Goal: Transaction & Acquisition: Purchase product/service

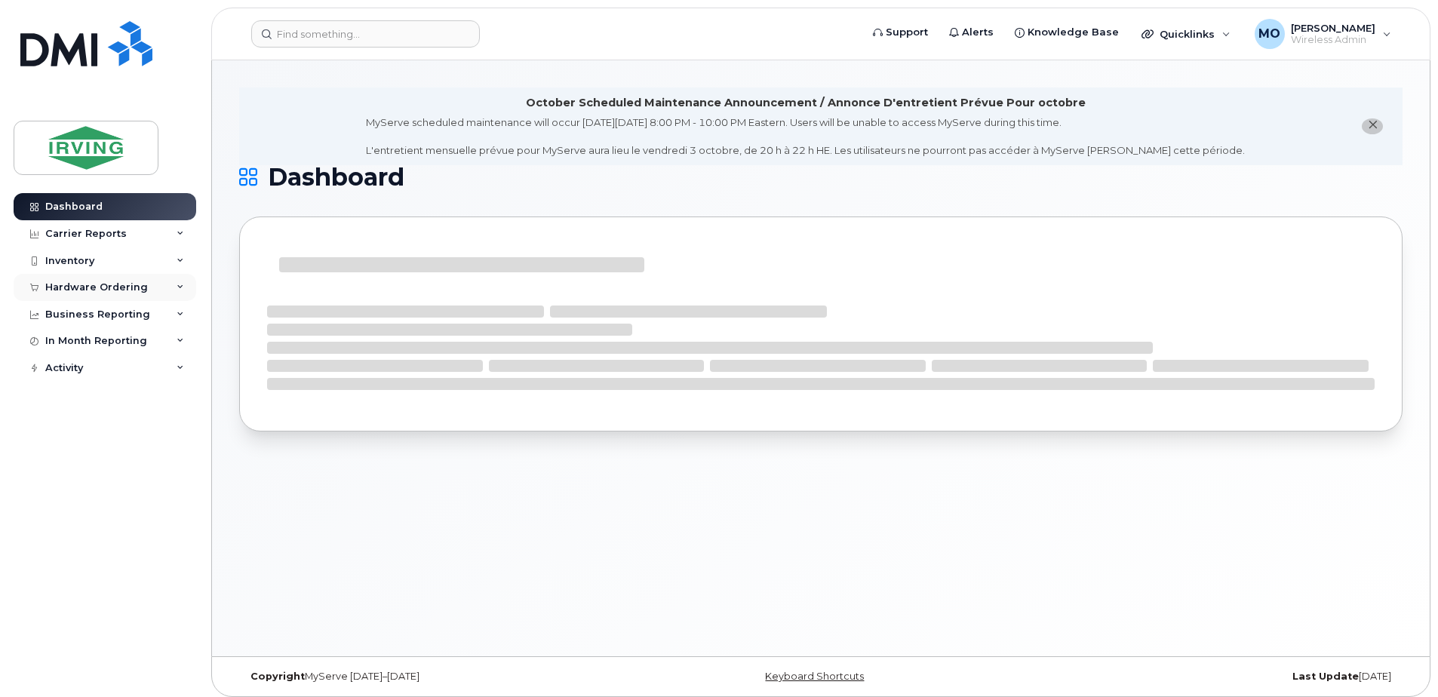
click at [73, 289] on div "Hardware Ordering" at bounding box center [96, 287] width 103 height 12
click at [76, 343] on div "Orders" at bounding box center [70, 344] width 37 height 14
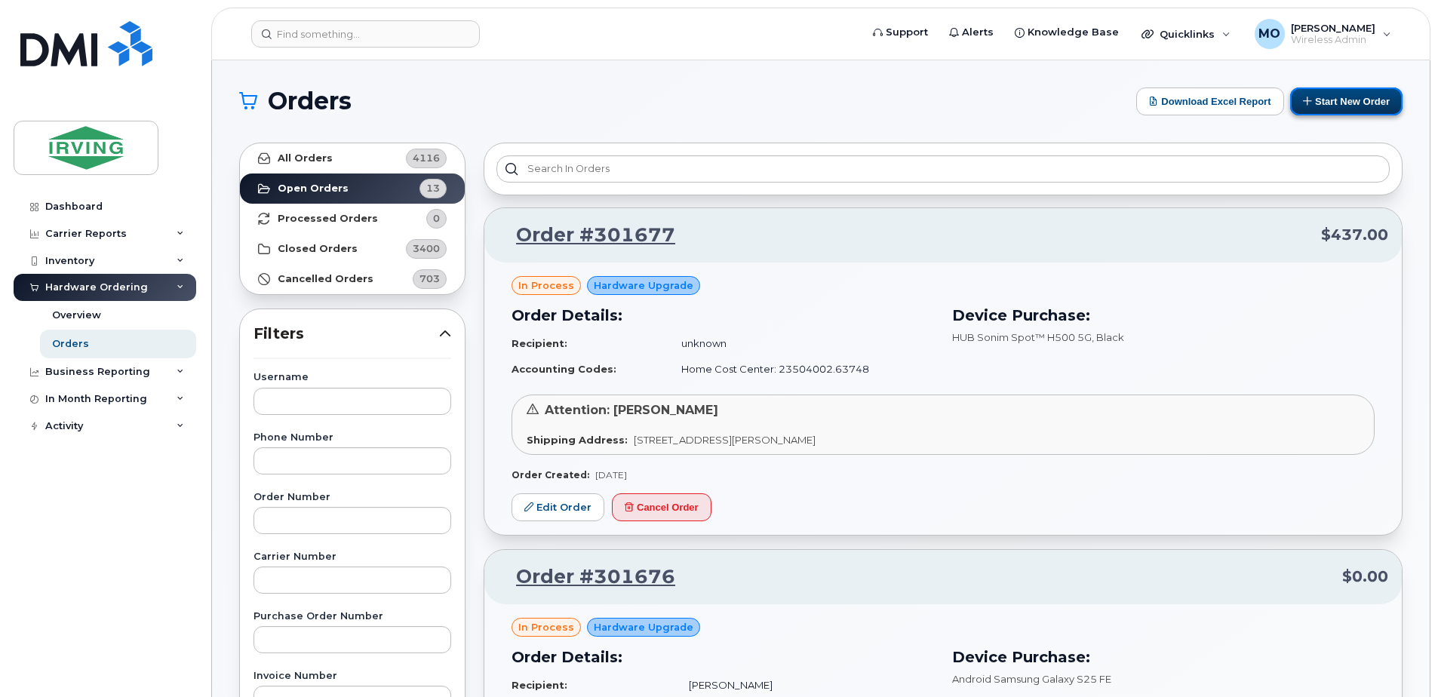
click at [1338, 102] on button "Start New Order" at bounding box center [1346, 102] width 112 height 28
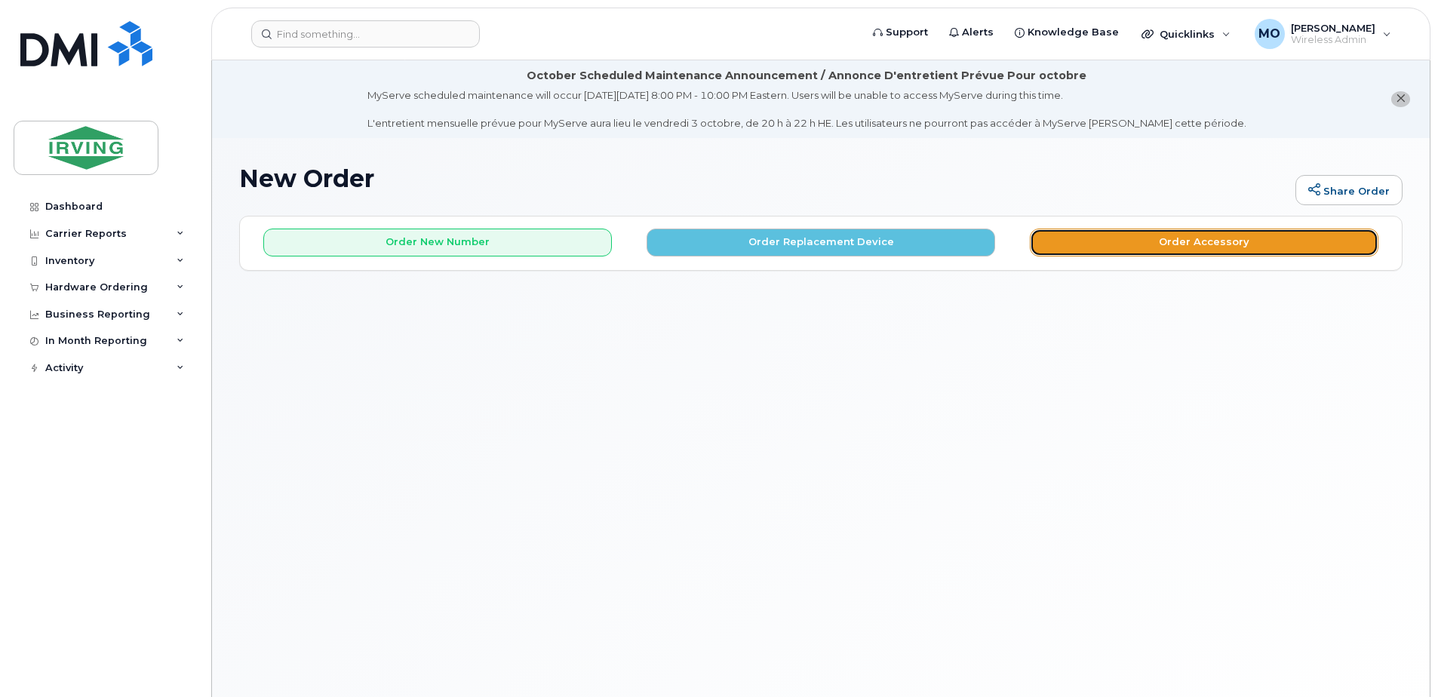
click at [1172, 242] on button "Order Accessory" at bounding box center [1204, 243] width 349 height 28
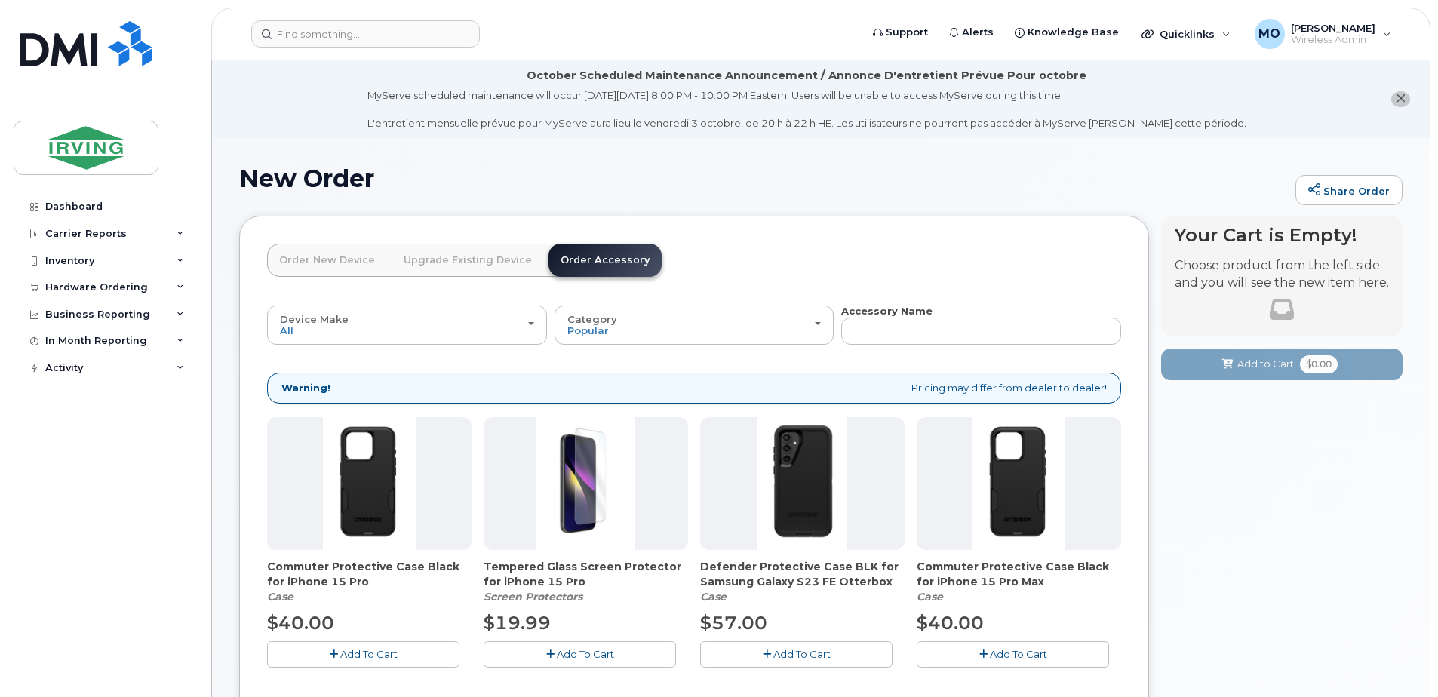
click at [435, 260] on link "Upgrade Existing Device" at bounding box center [468, 260] width 152 height 33
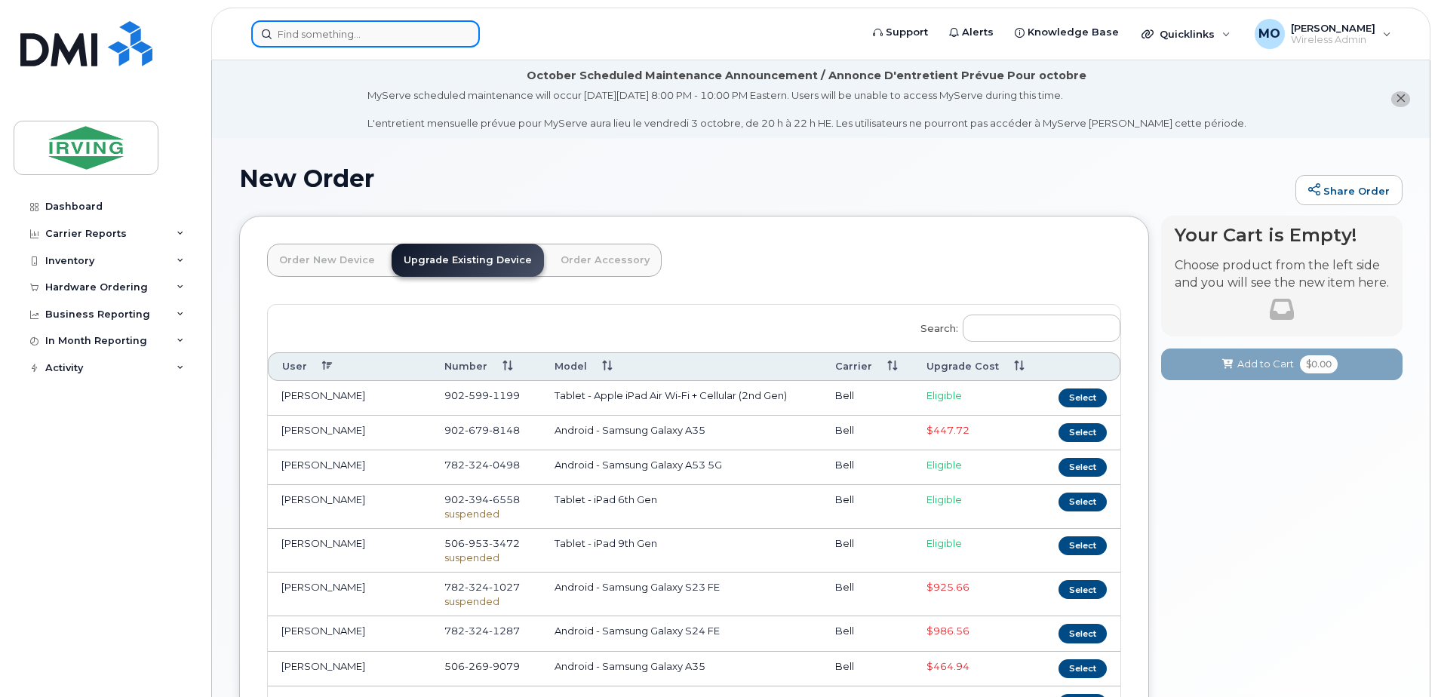
click at [359, 41] on input at bounding box center [365, 33] width 229 height 27
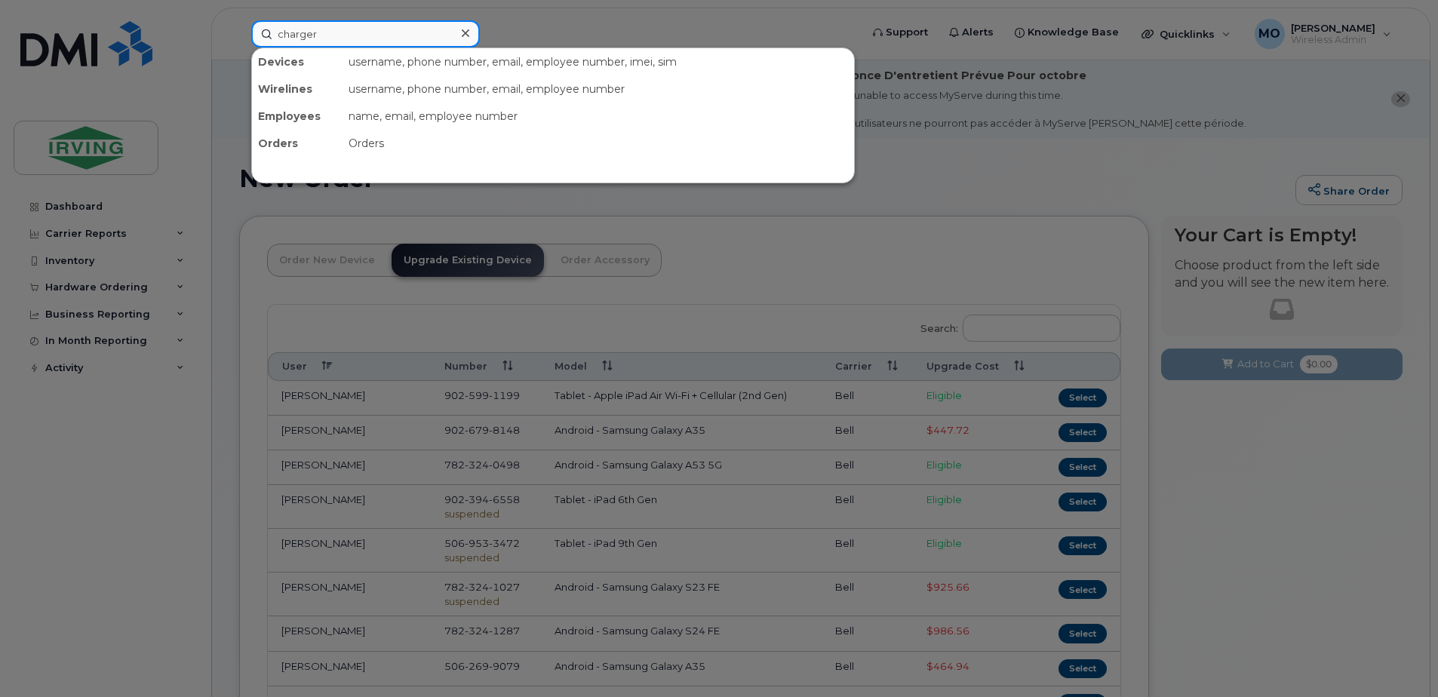
type input "charger"
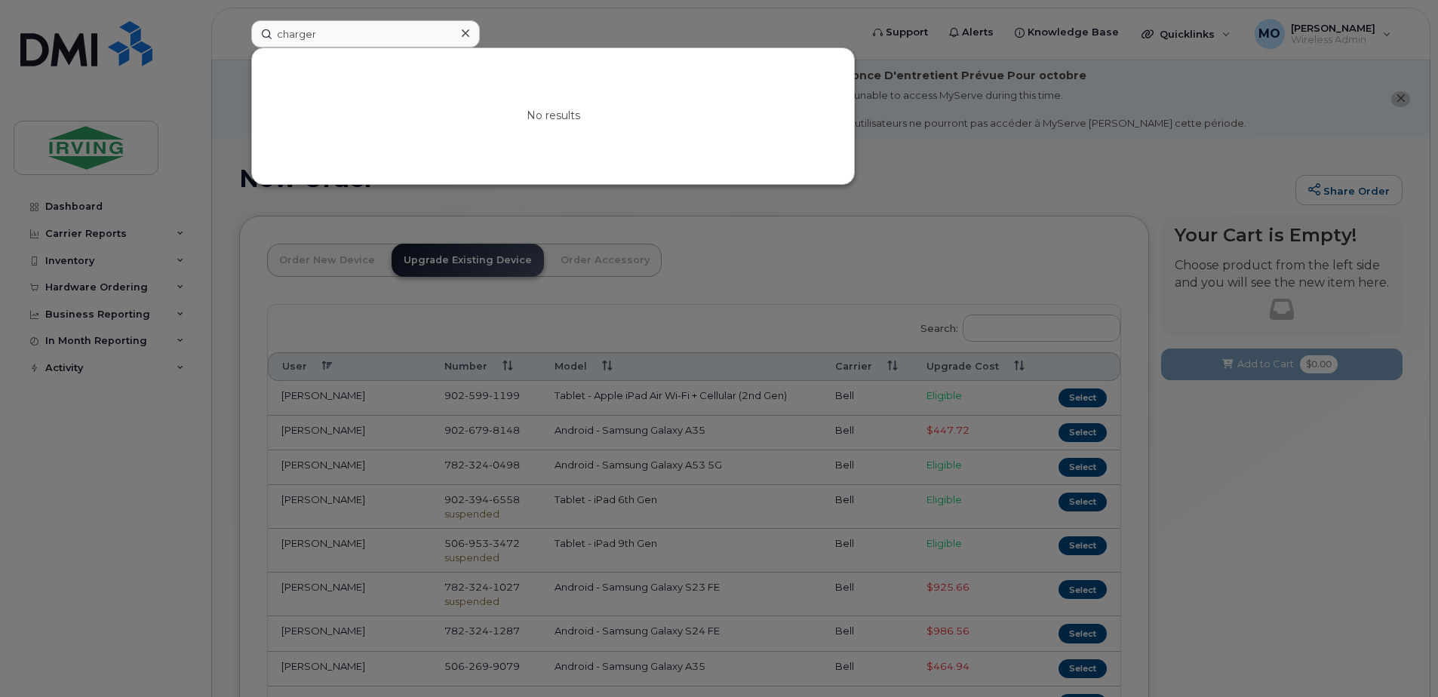
click at [748, 235] on div at bounding box center [719, 348] width 1438 height 697
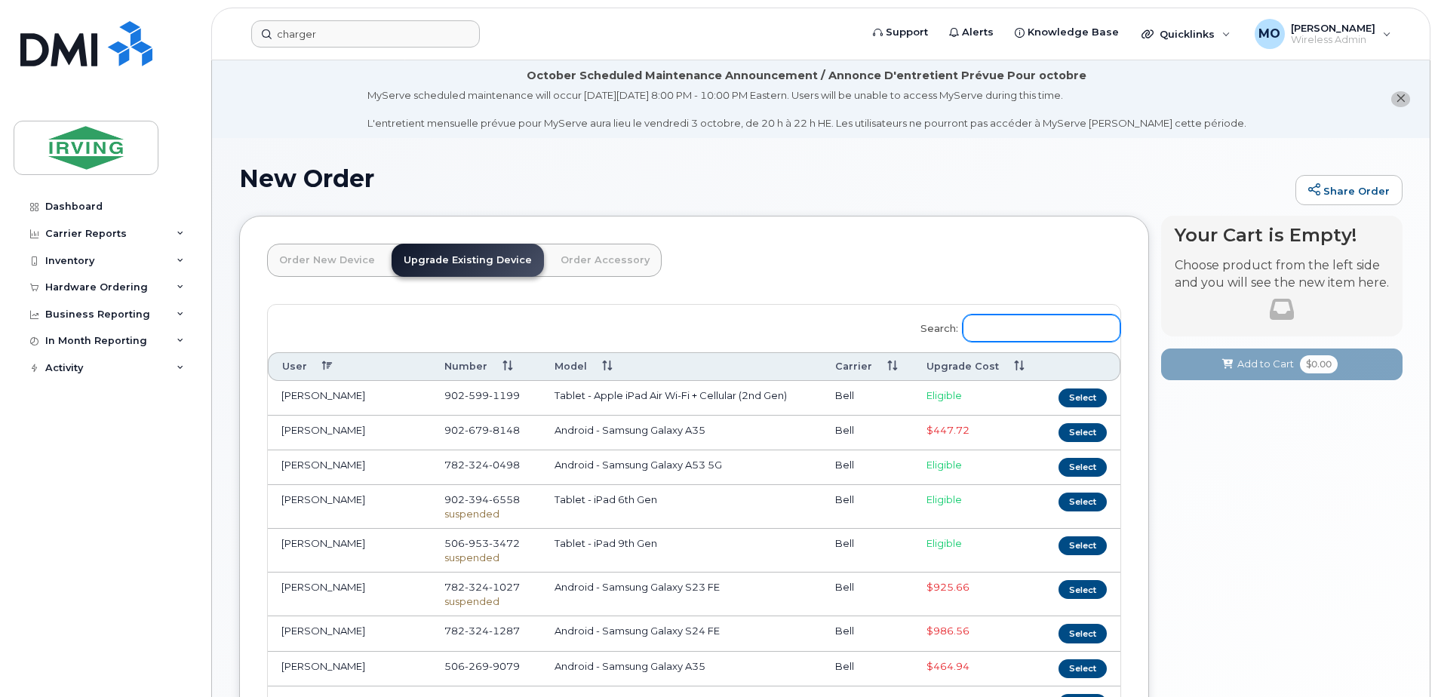
click at [1015, 337] on input "Search:" at bounding box center [1042, 328] width 158 height 27
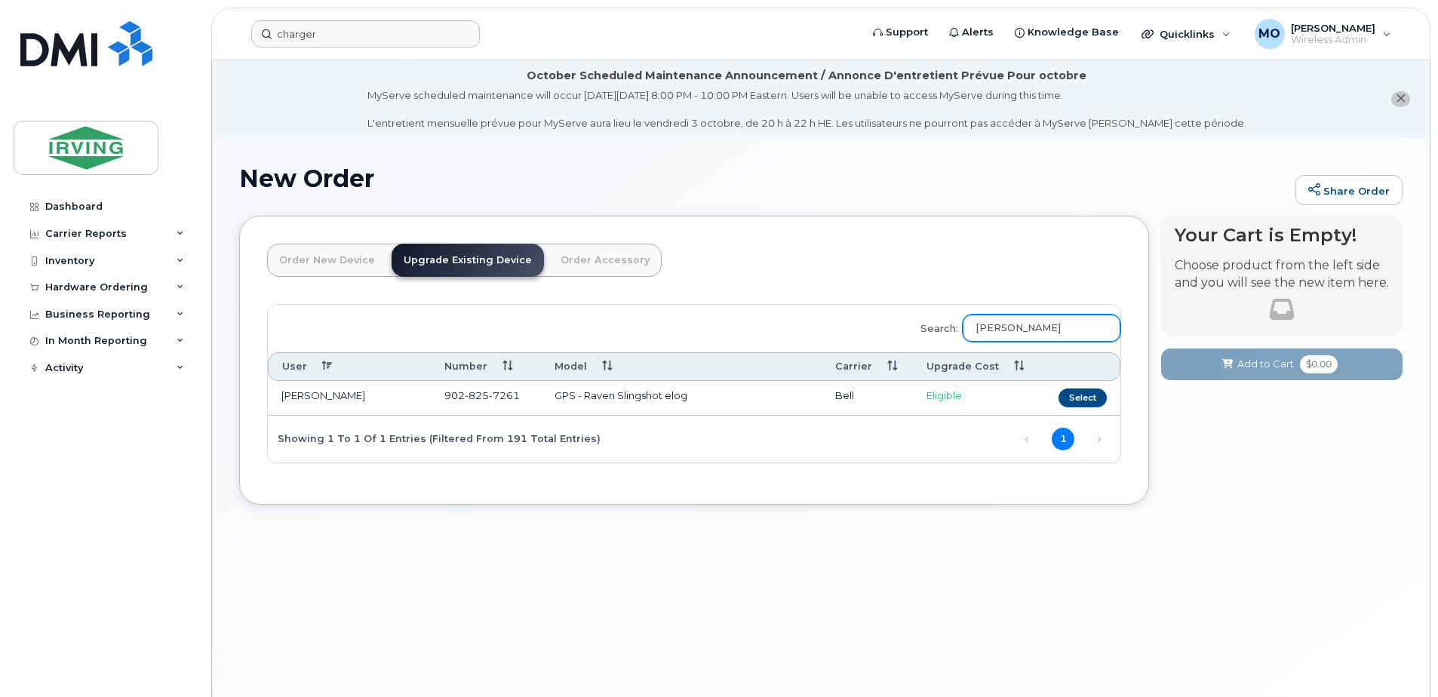
type input "barte"
click at [375, 404] on td "[PERSON_NAME]" at bounding box center [349, 398] width 163 height 35
click at [579, 268] on link "Order Accessory" at bounding box center [605, 260] width 113 height 33
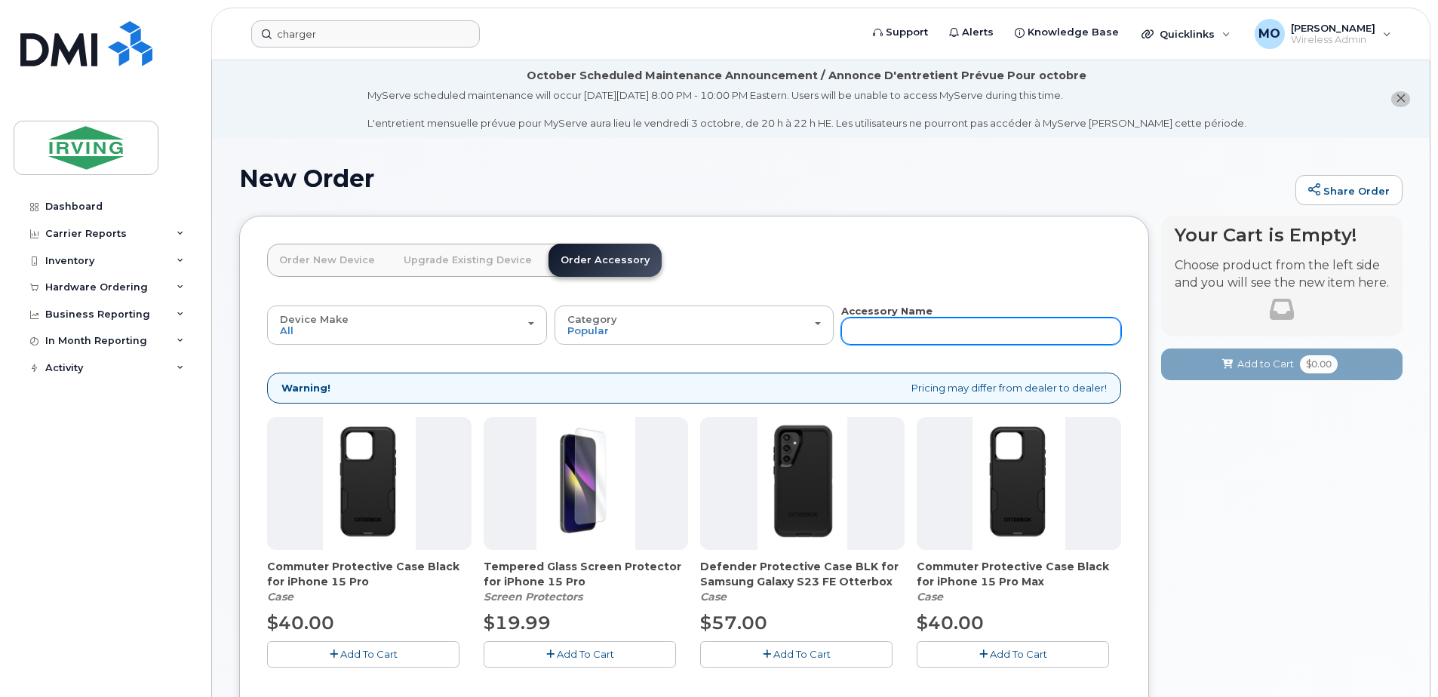
click at [932, 326] on input "text" at bounding box center [981, 331] width 280 height 27
type input "charger"
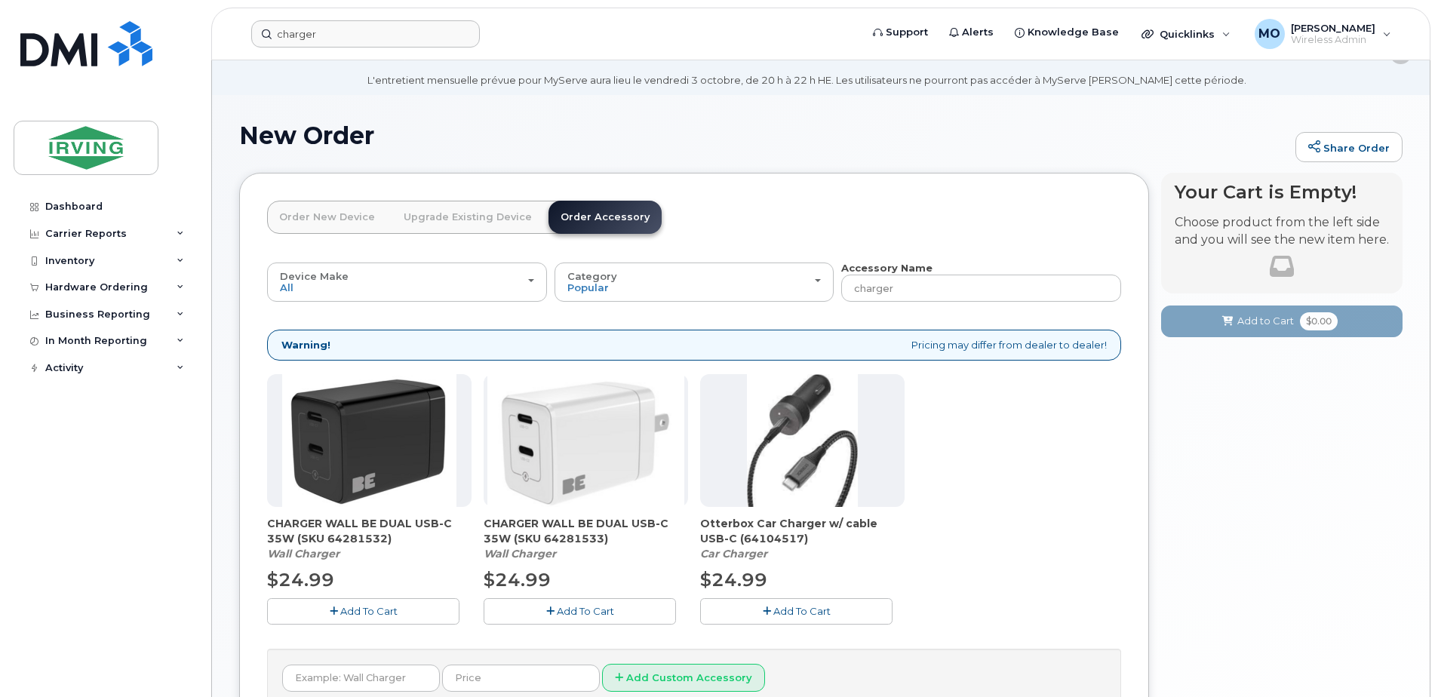
scroll to position [118, 0]
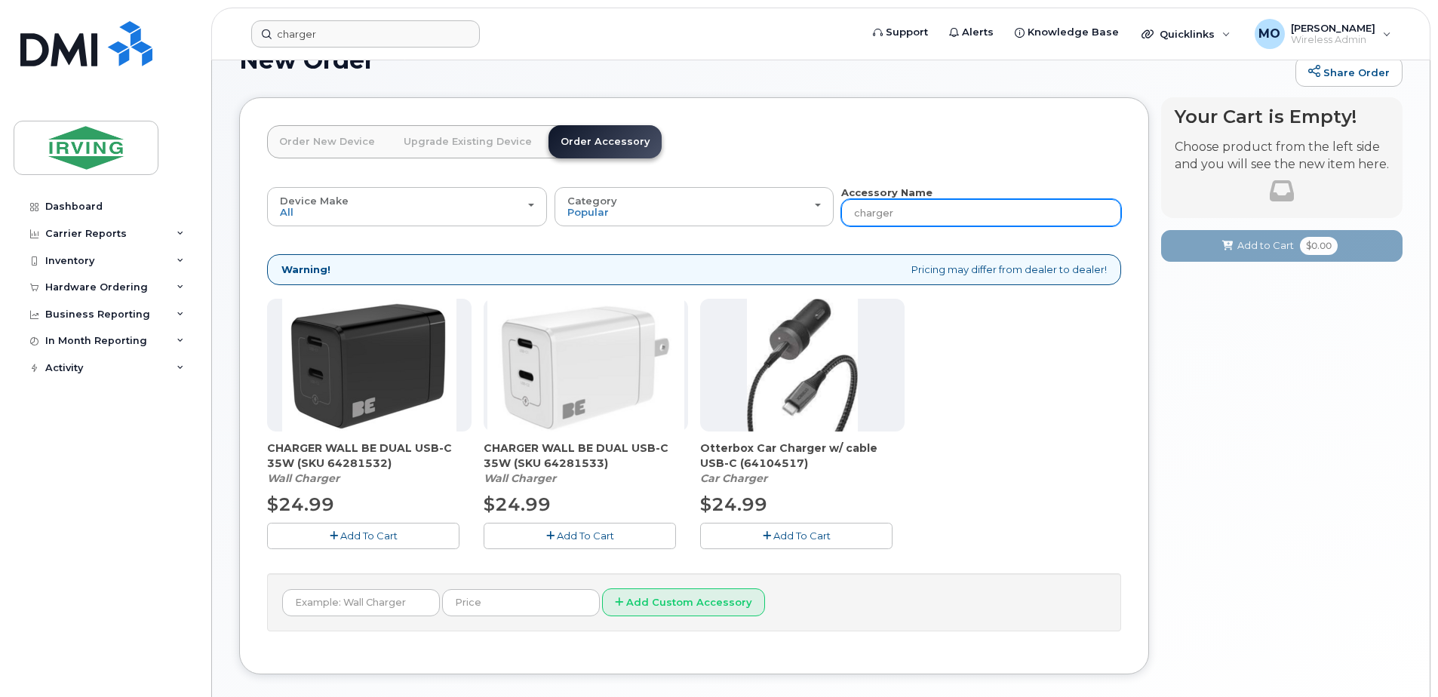
click at [853, 213] on input "charger" at bounding box center [981, 212] width 280 height 27
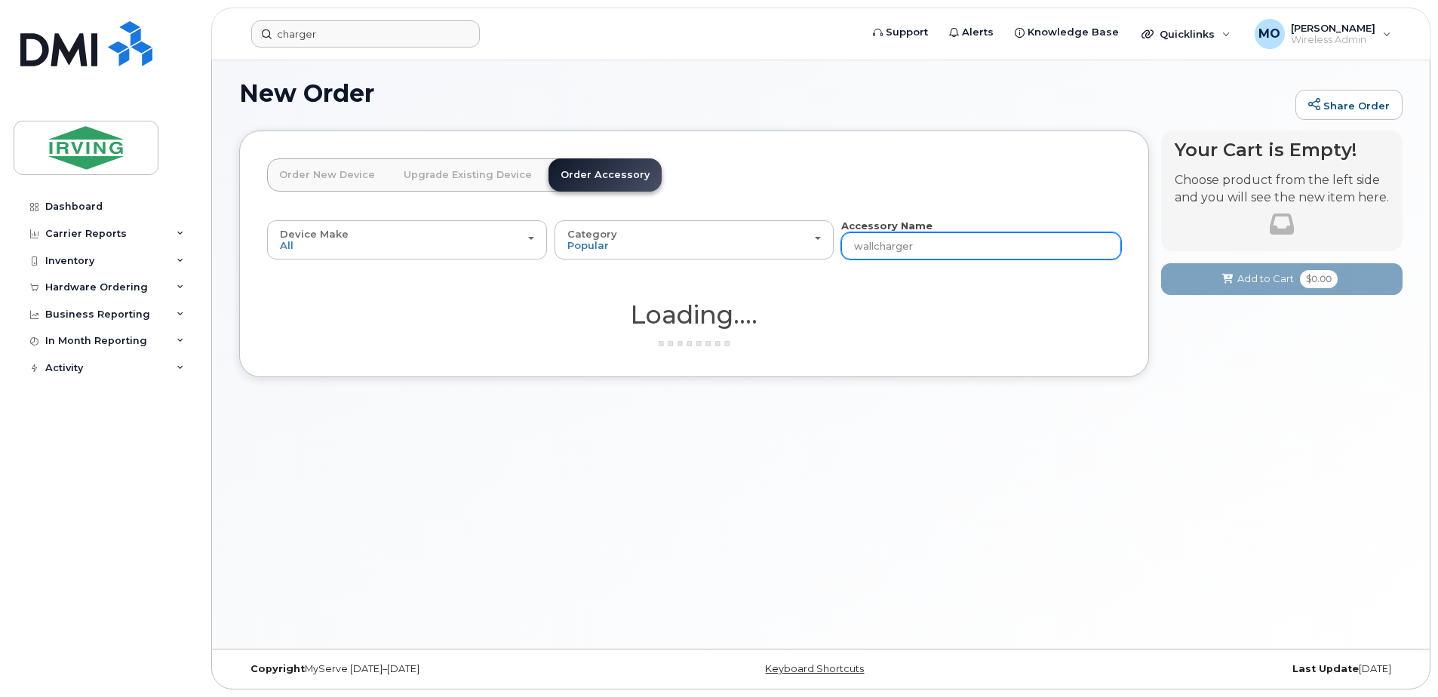
type input "wall charger"
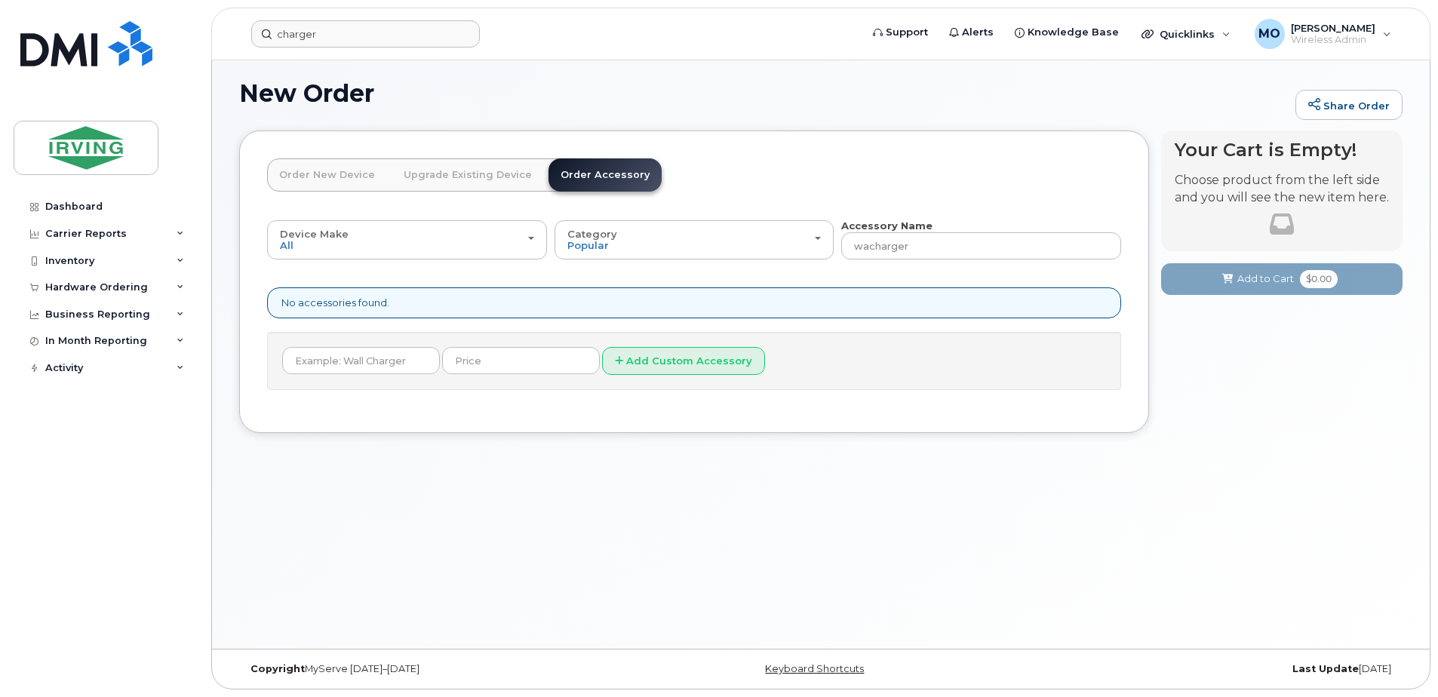
type input "wall charger"
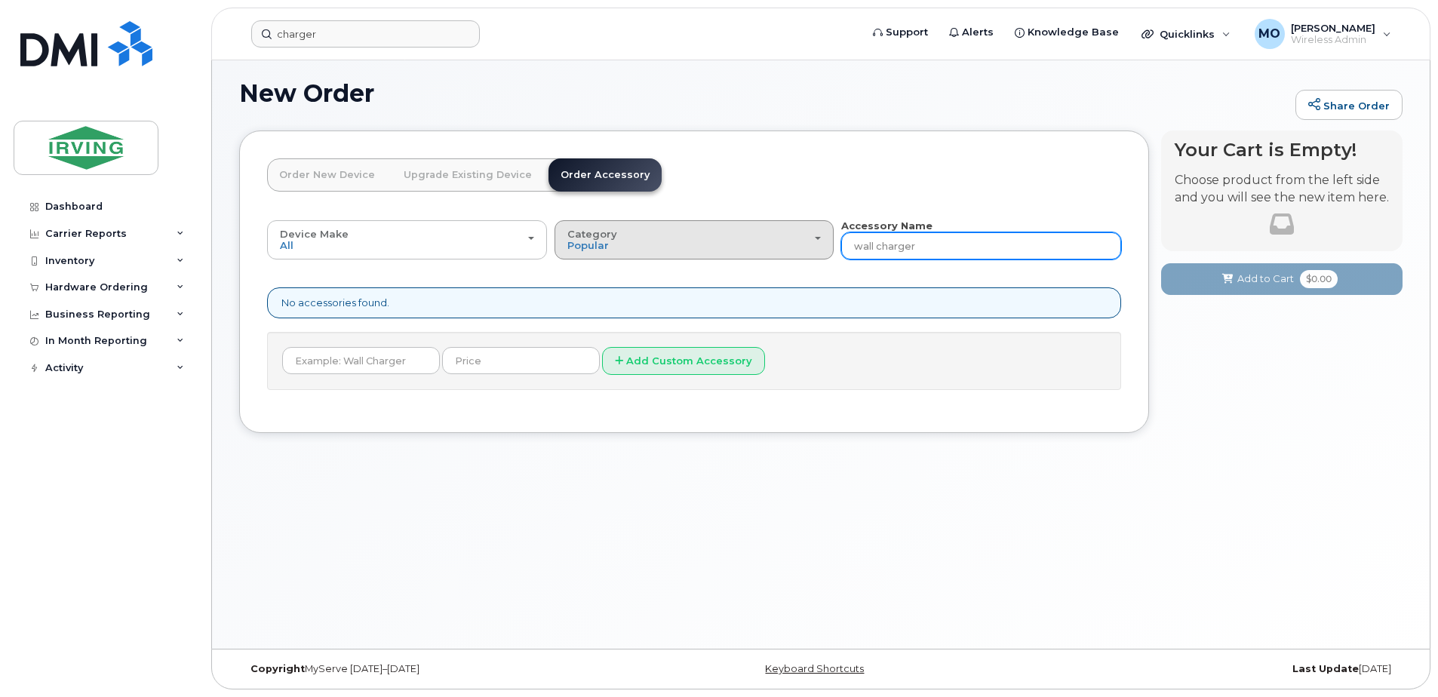
drag, startPoint x: 927, startPoint y: 244, endPoint x: 699, endPoint y: 233, distance: 228.9
click at [699, 233] on div "Device Make All Android Cell Phone iPhone All Android Cell Phone iPhone Categor…" at bounding box center [694, 239] width 854 height 41
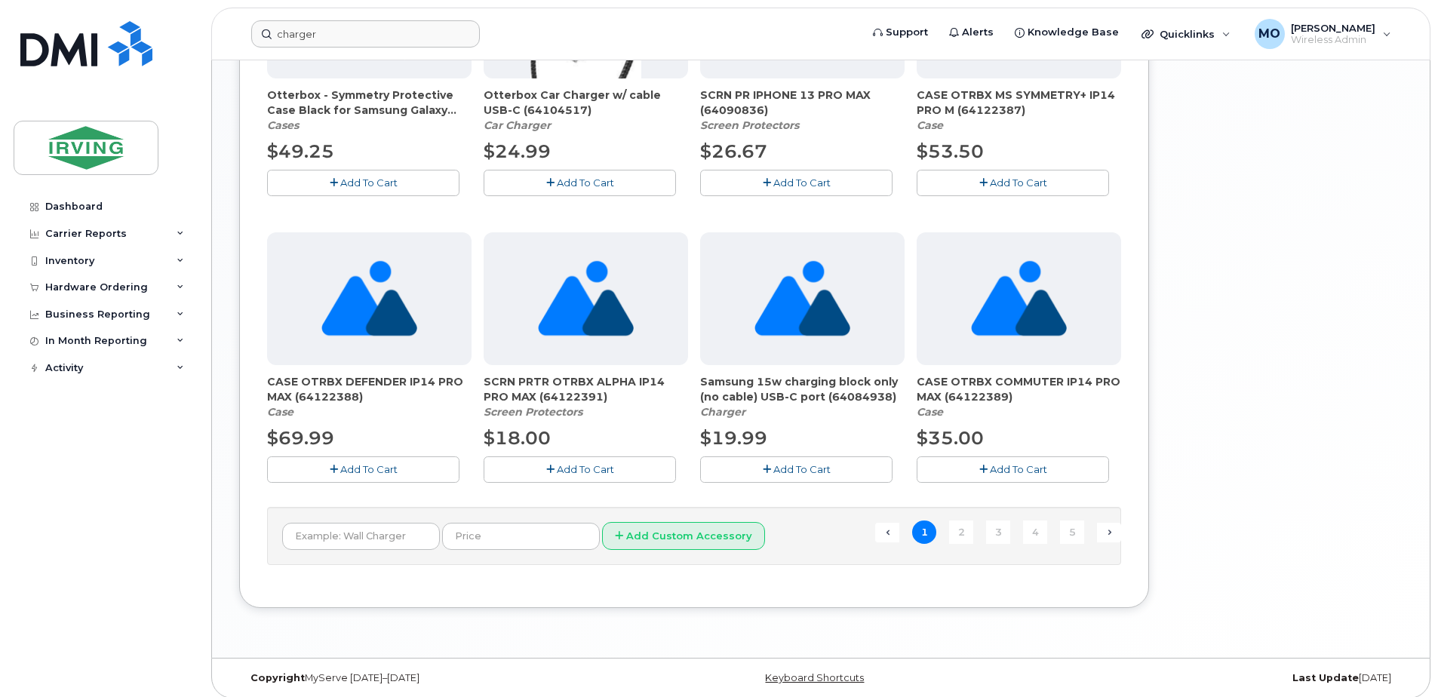
scroll to position [1054, 0]
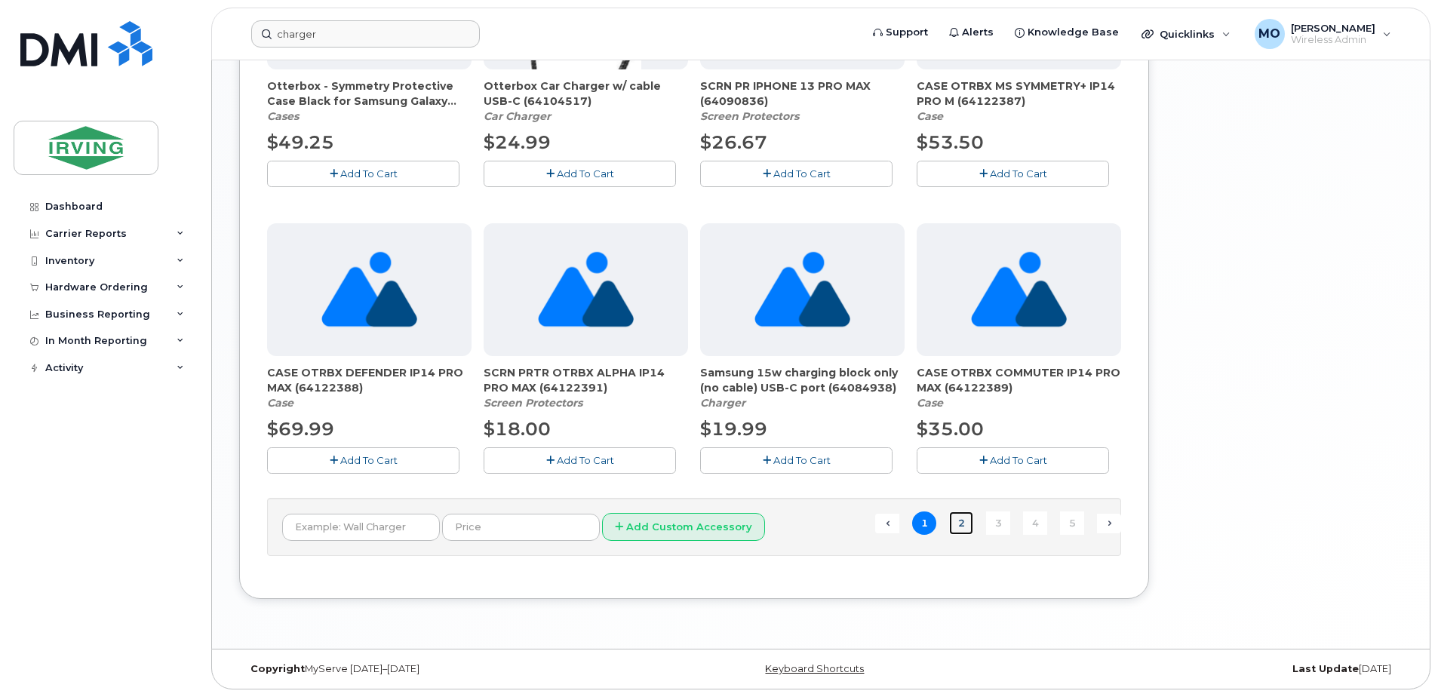
click at [968, 527] on link "2" at bounding box center [961, 523] width 24 height 23
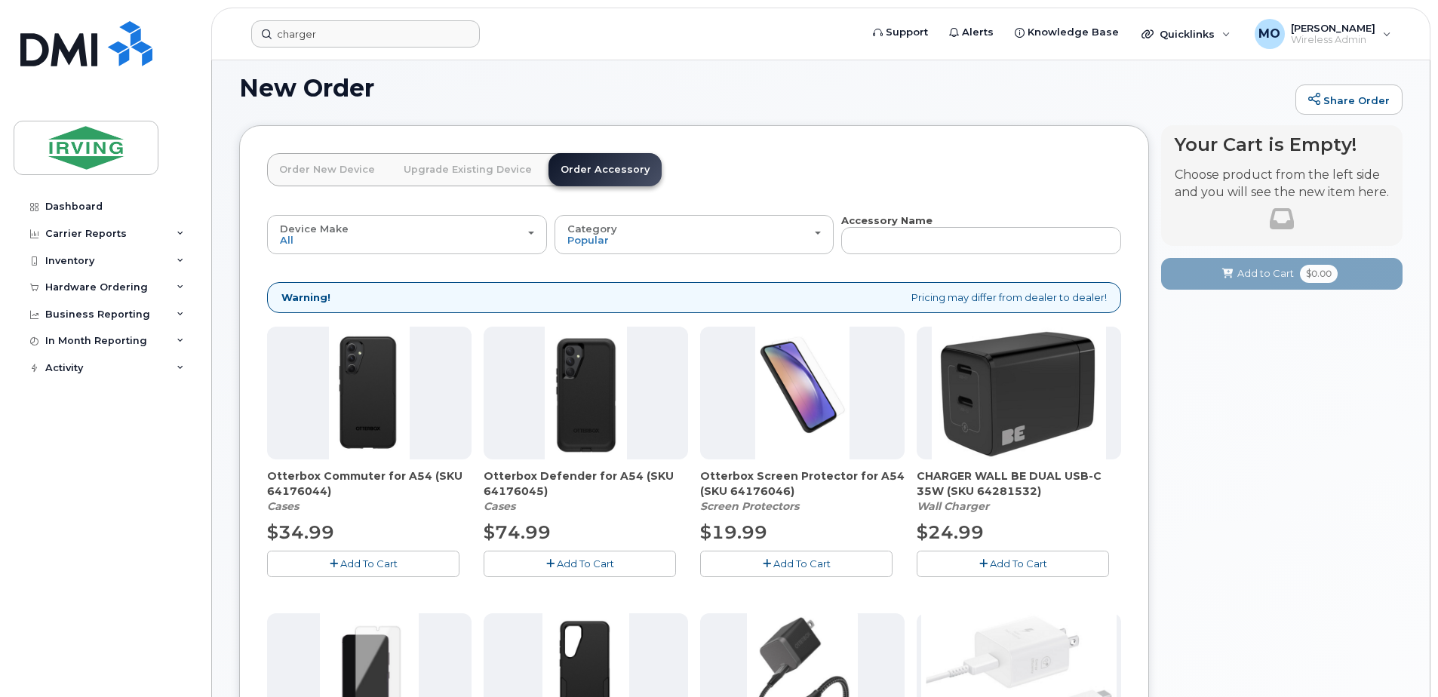
scroll to position [85, 0]
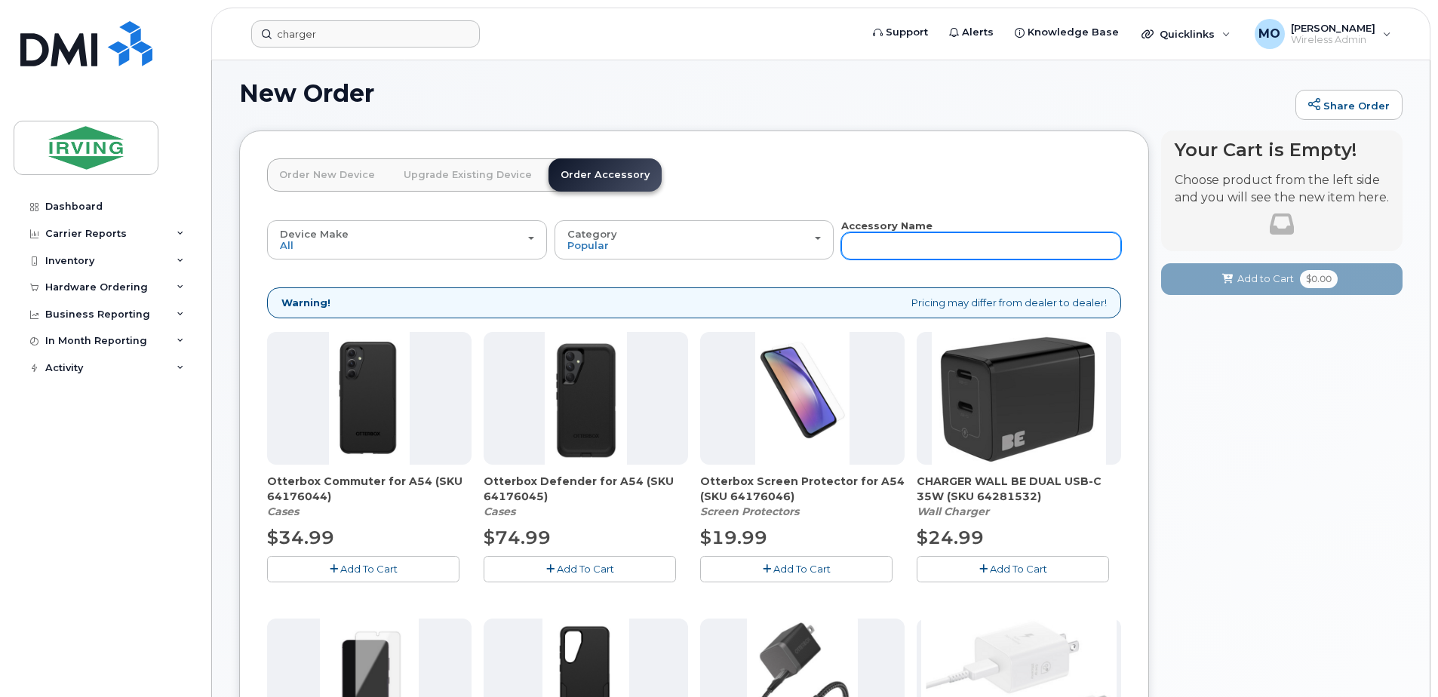
click at [893, 253] on input "text" at bounding box center [981, 245] width 280 height 27
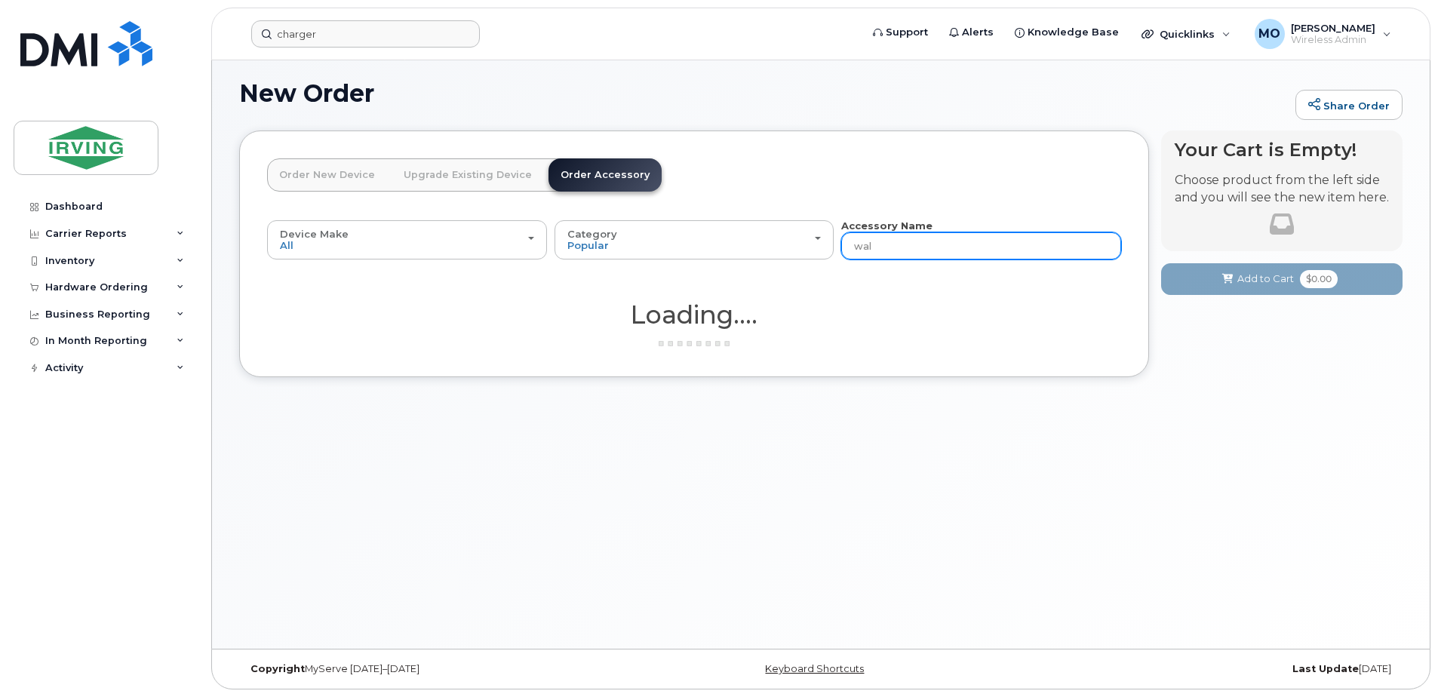
type input "wall"
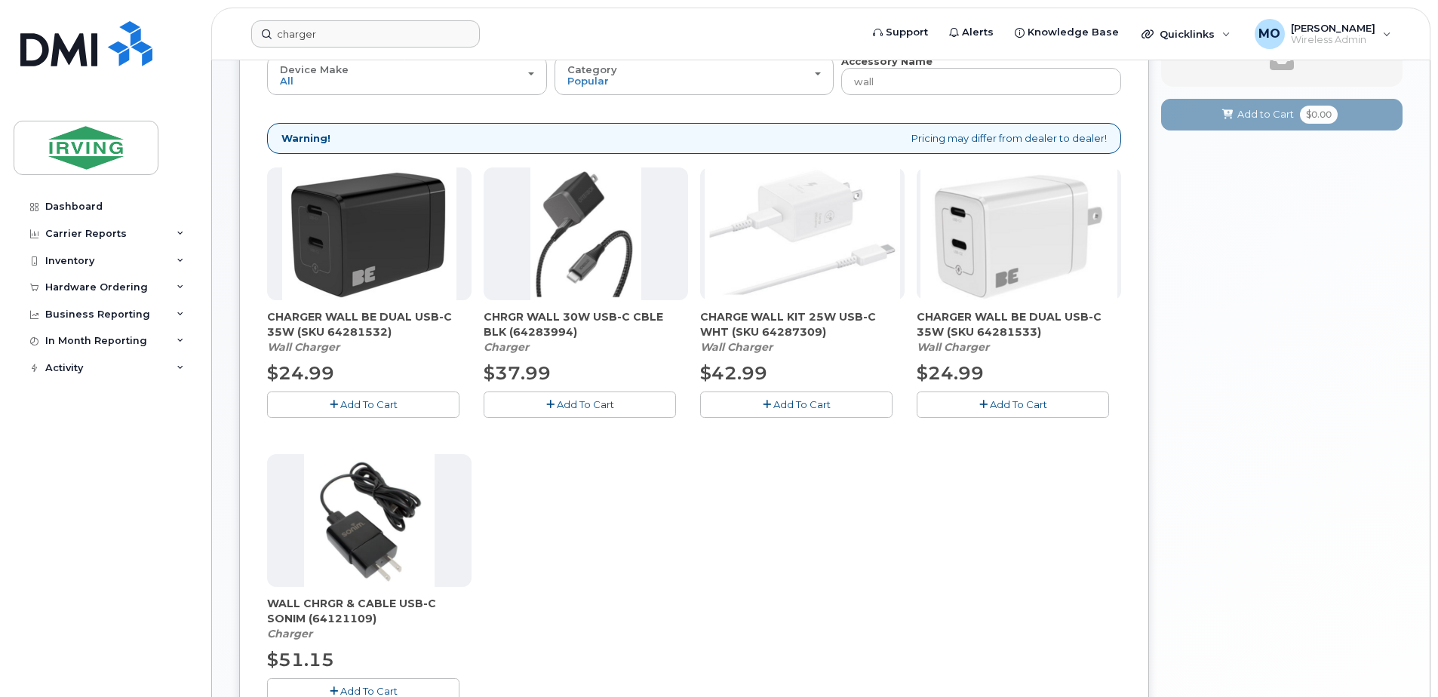
scroll to position [312, 0]
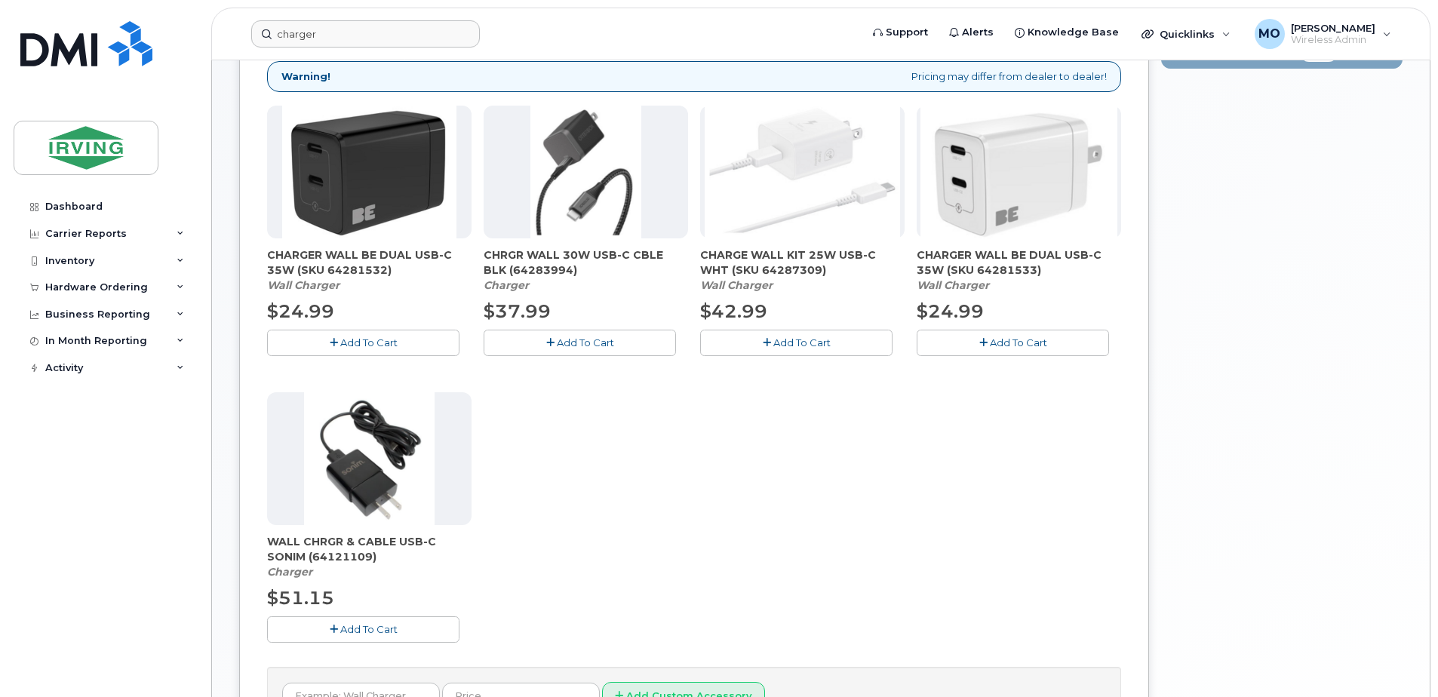
click at [809, 348] on span "Add To Cart" at bounding box center [801, 343] width 57 height 12
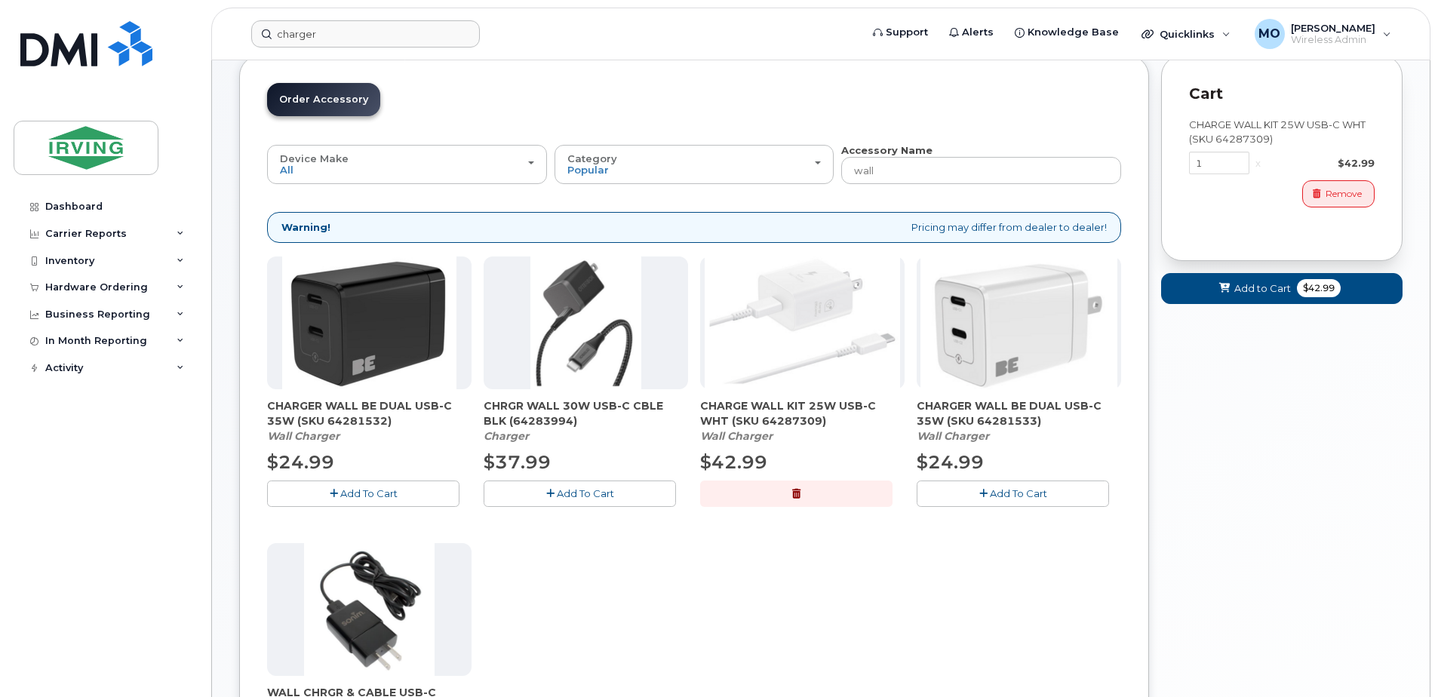
scroll to position [85, 0]
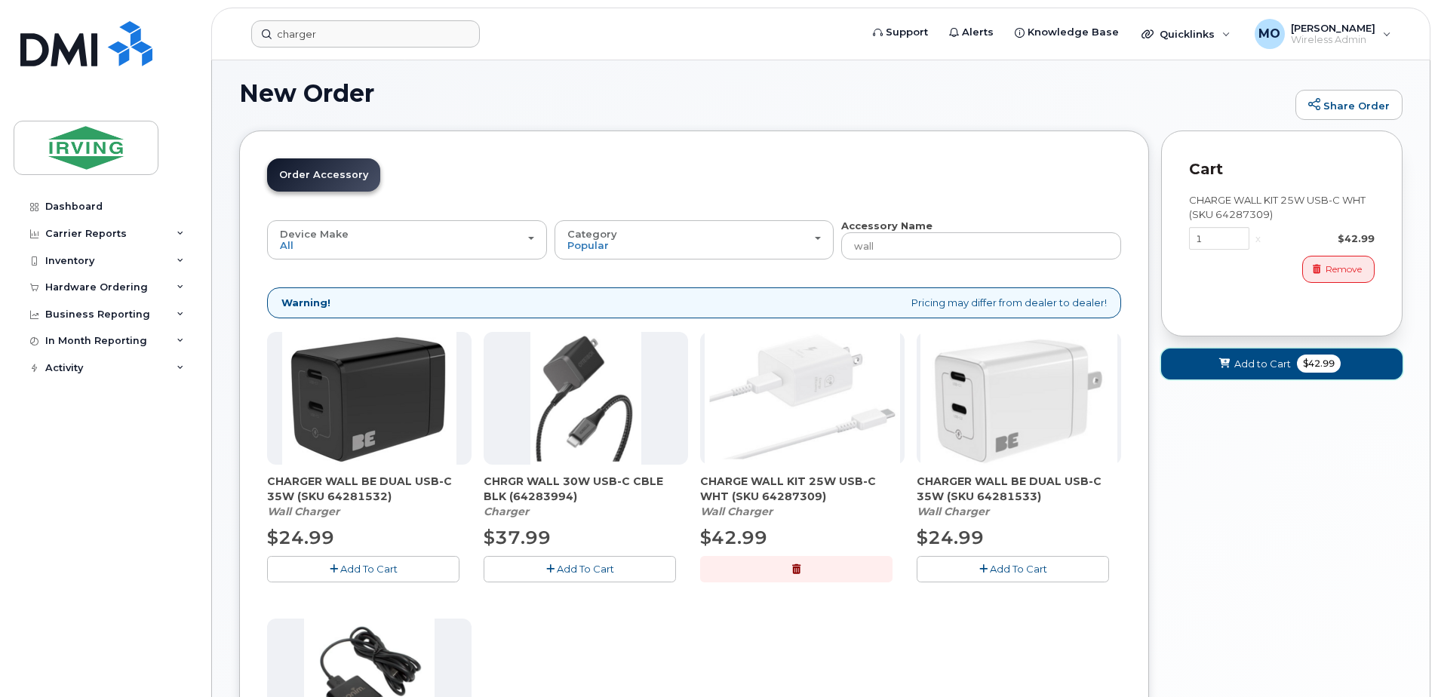
click at [1259, 367] on span "Add to Cart" at bounding box center [1262, 364] width 57 height 14
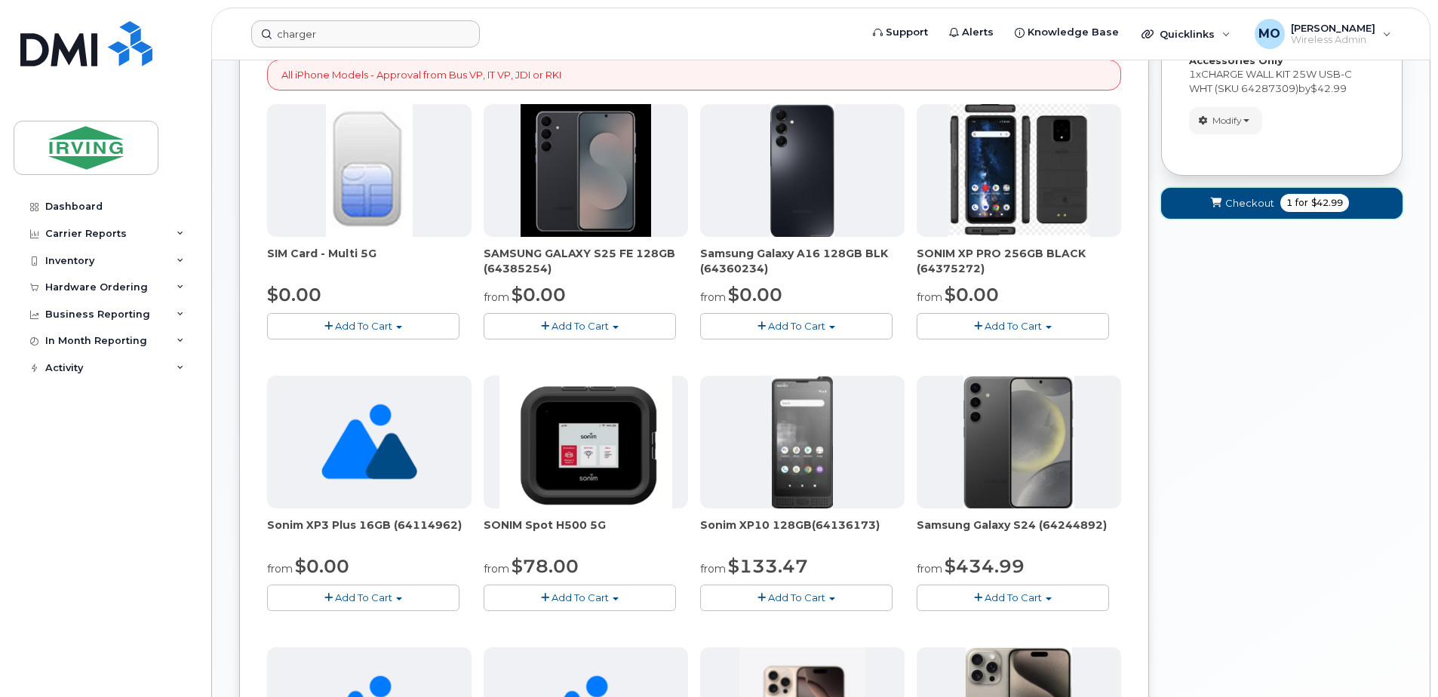
click at [1244, 201] on span "Checkout" at bounding box center [1249, 203] width 49 height 14
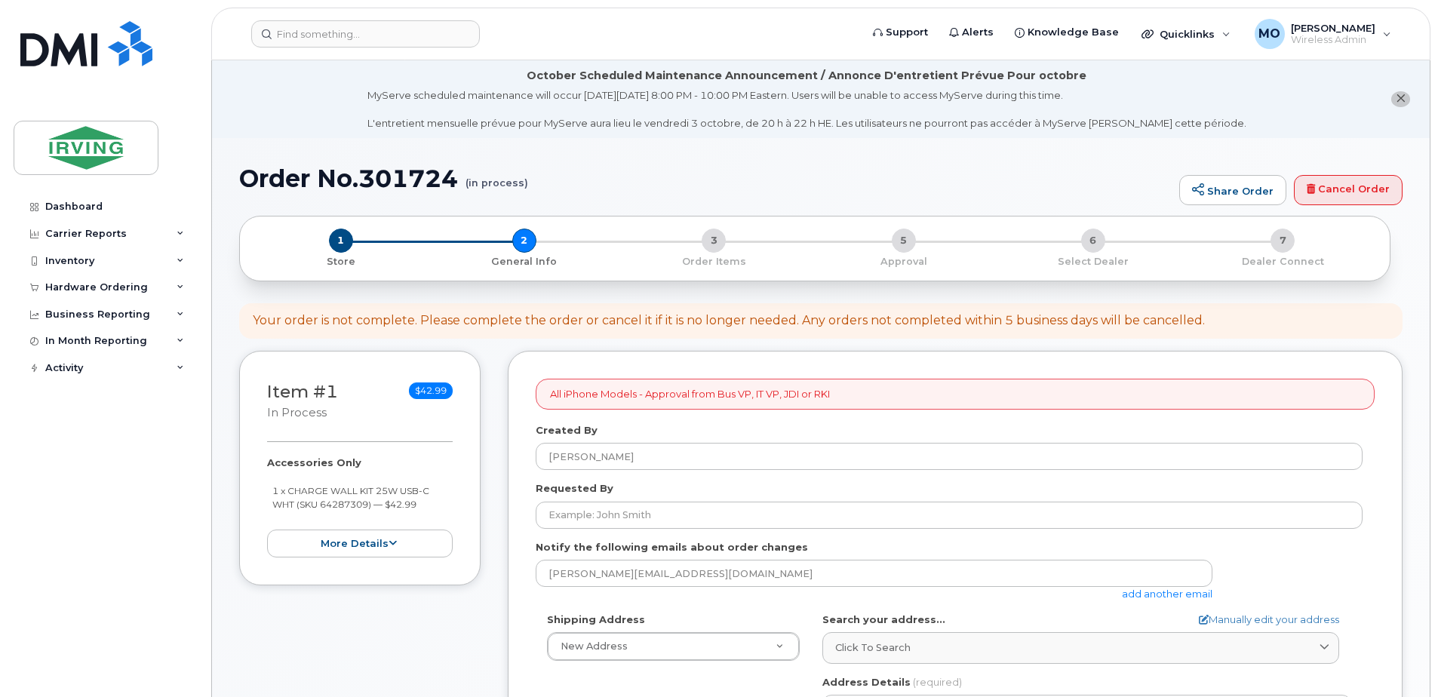
select select
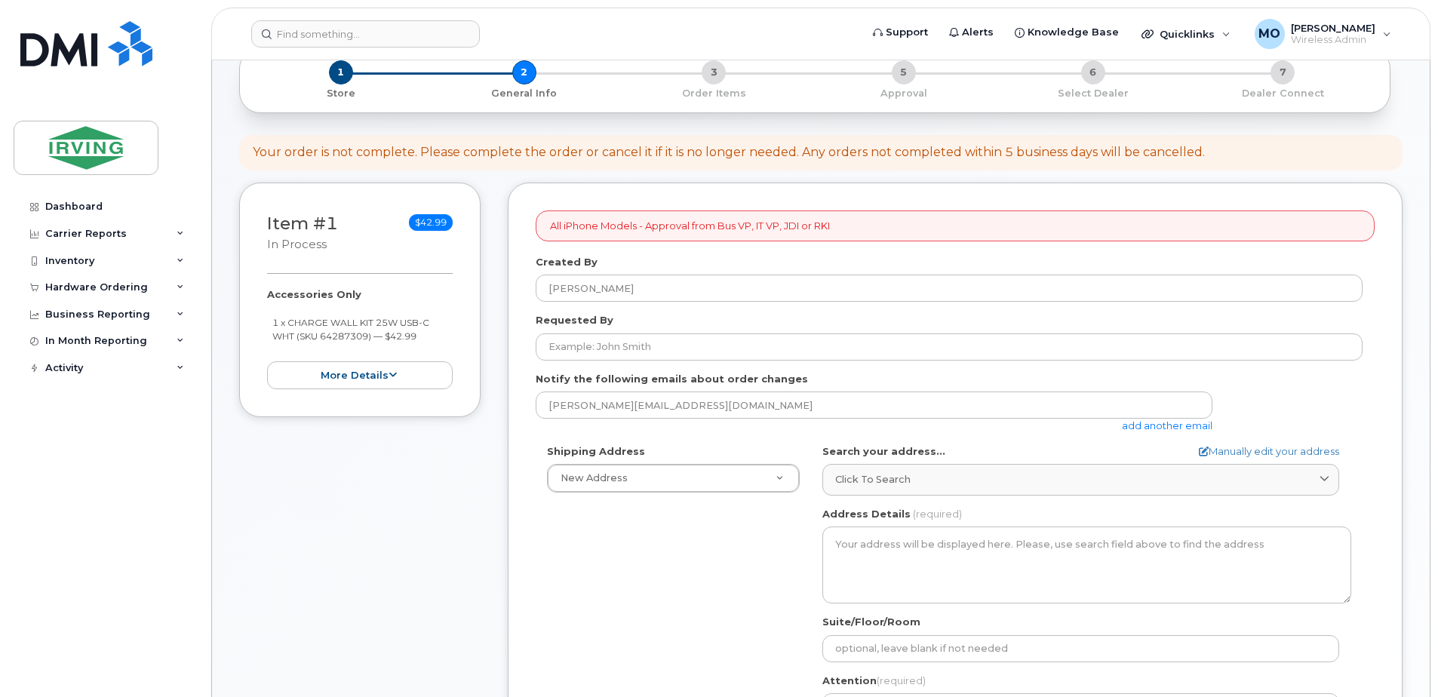
scroll to position [226, 0]
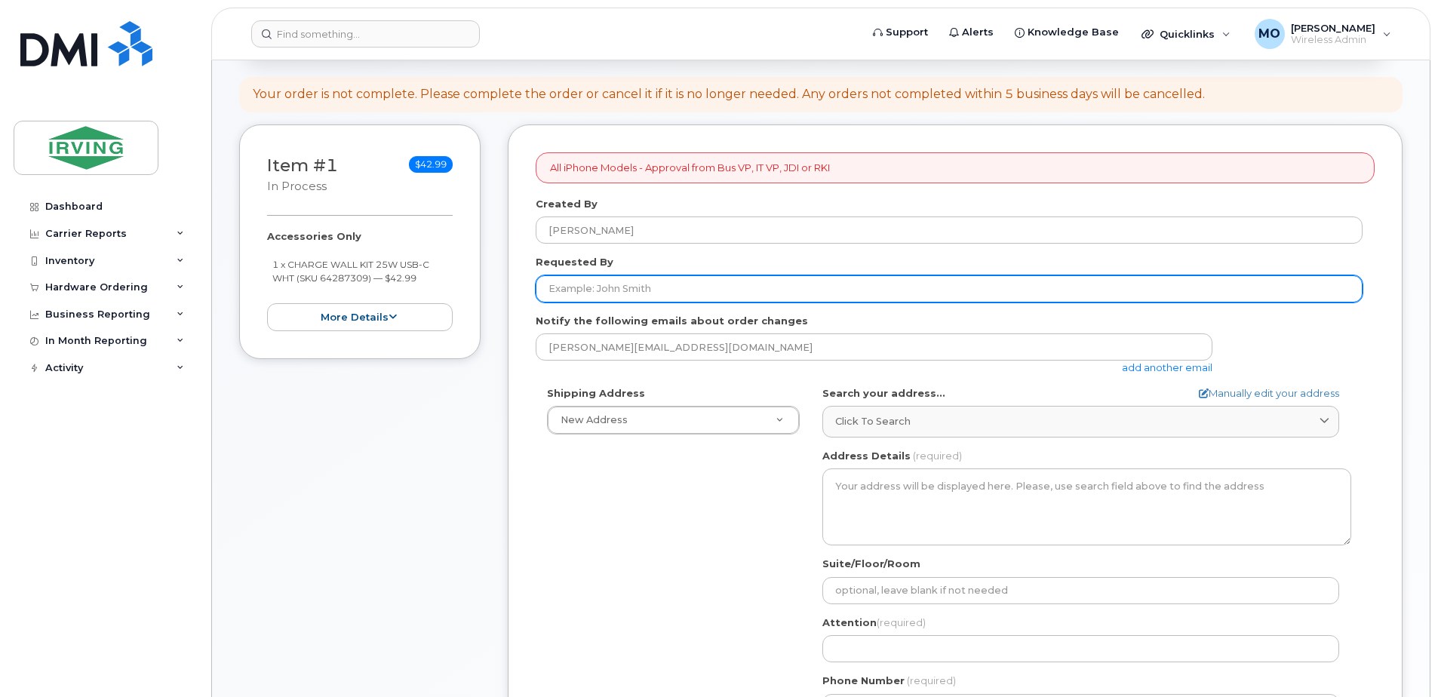
click at [608, 278] on input "Requested By" at bounding box center [949, 288] width 827 height 27
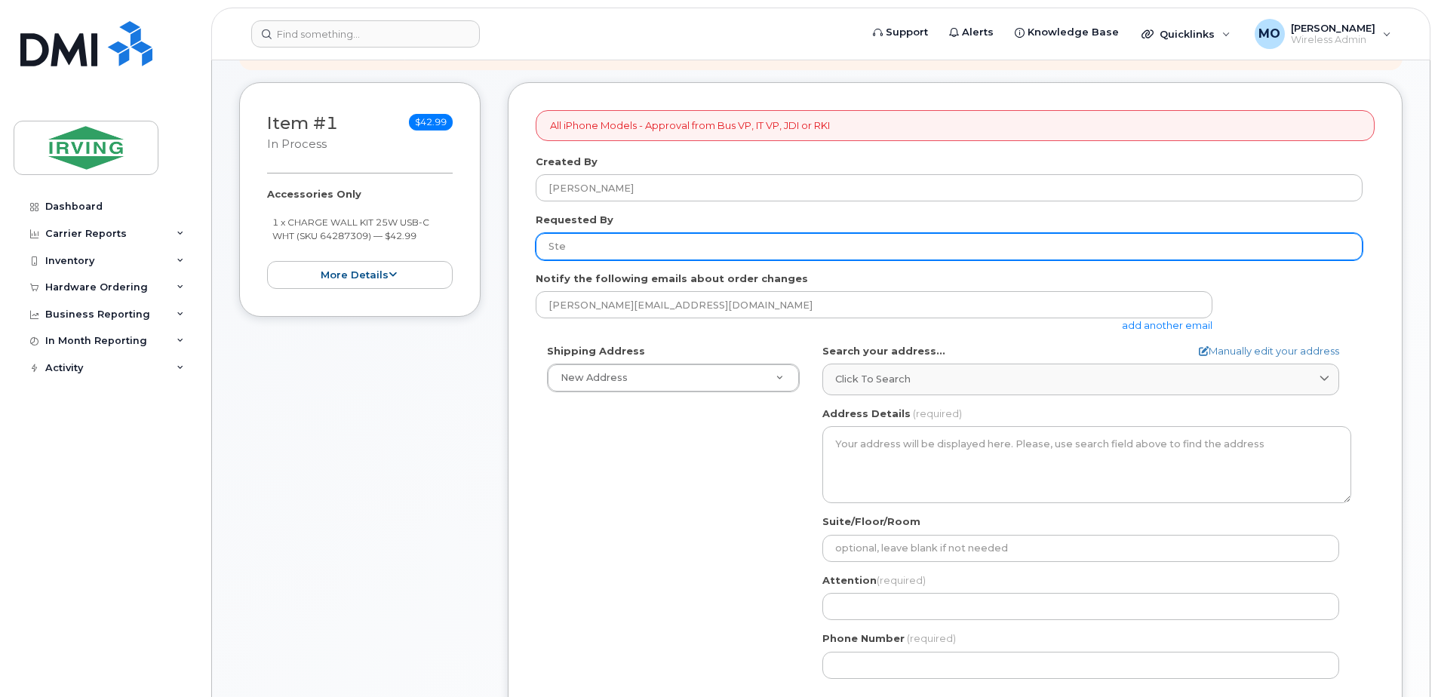
scroll to position [302, 0]
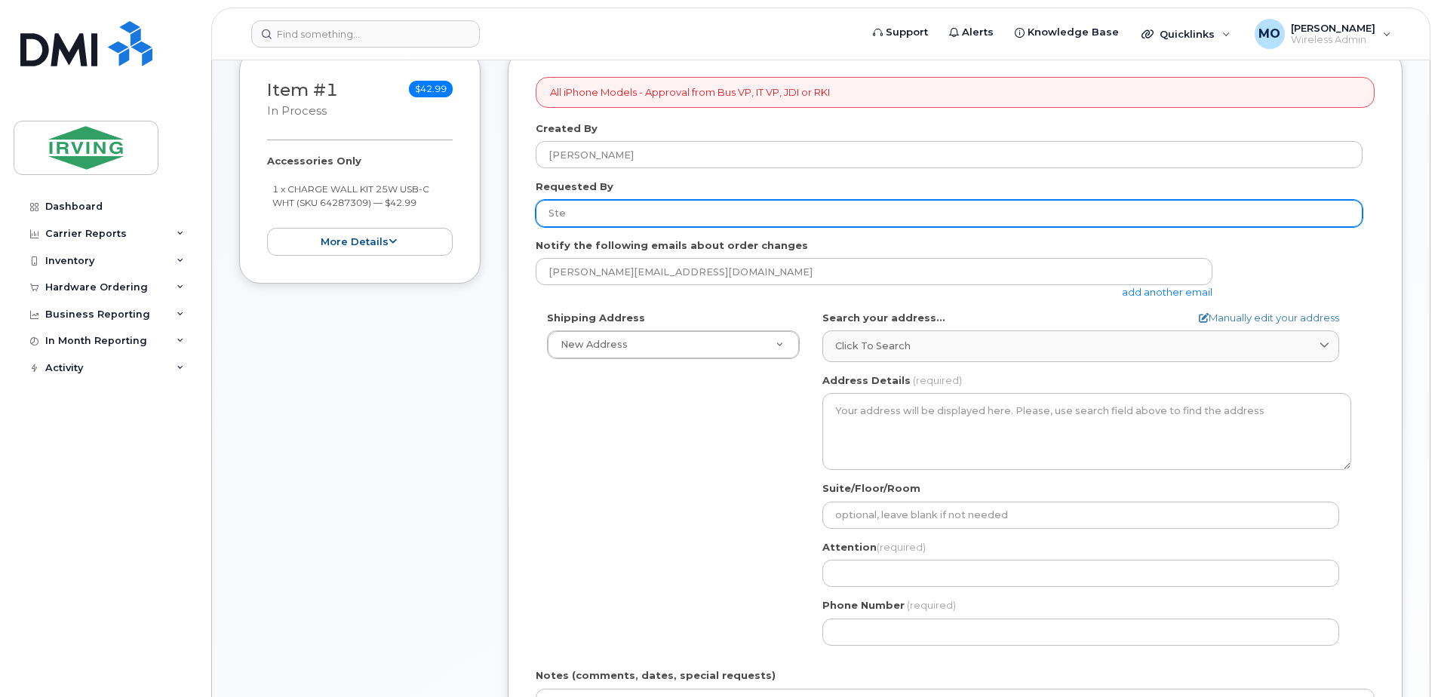
click at [605, 217] on input "Ste" at bounding box center [949, 213] width 827 height 27
type input "[PERSON_NAME]"
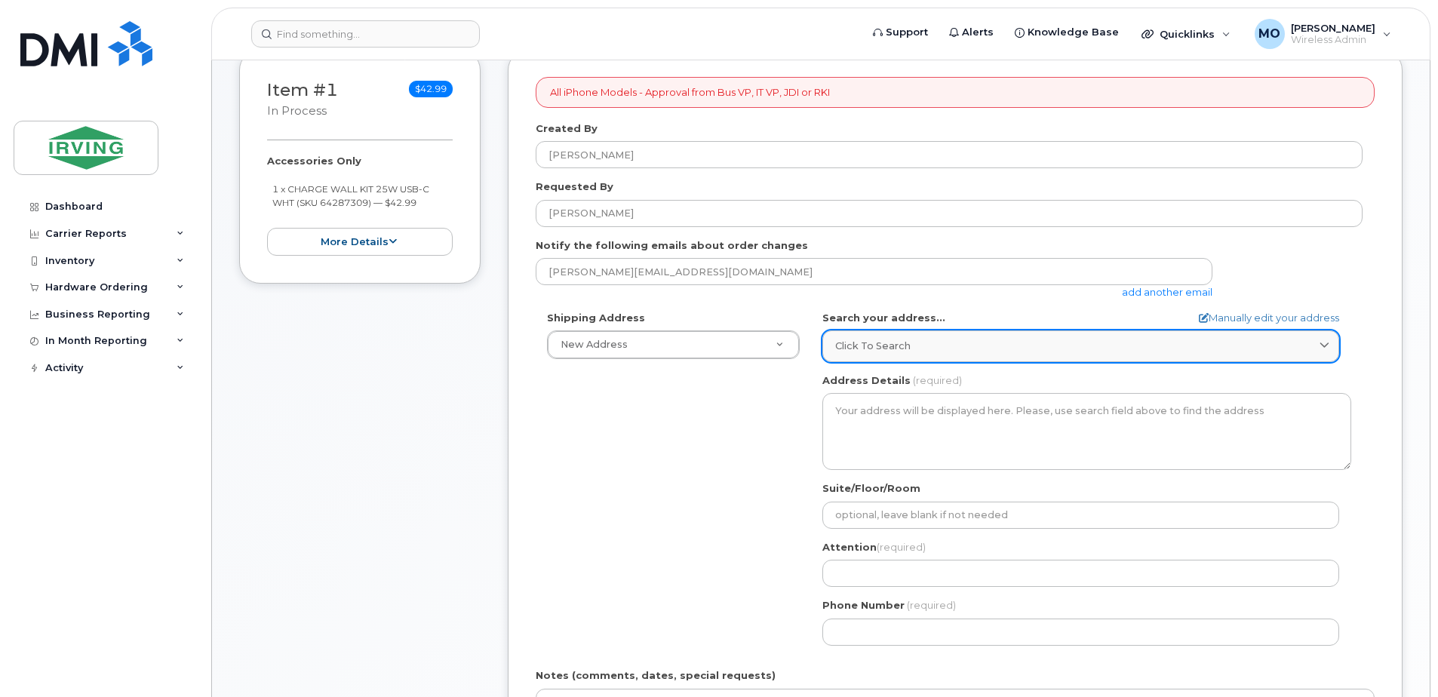
click at [895, 344] on span "Click to search" at bounding box center [872, 346] width 75 height 14
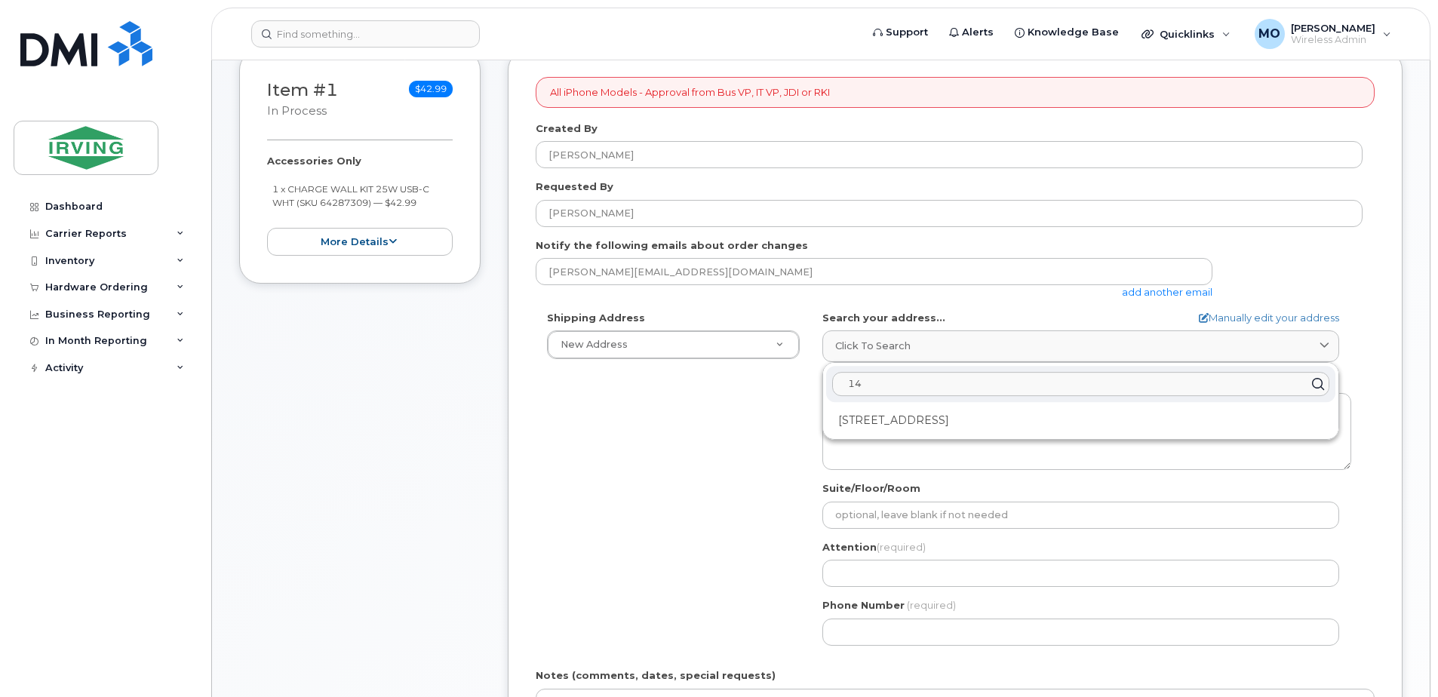
type input "1"
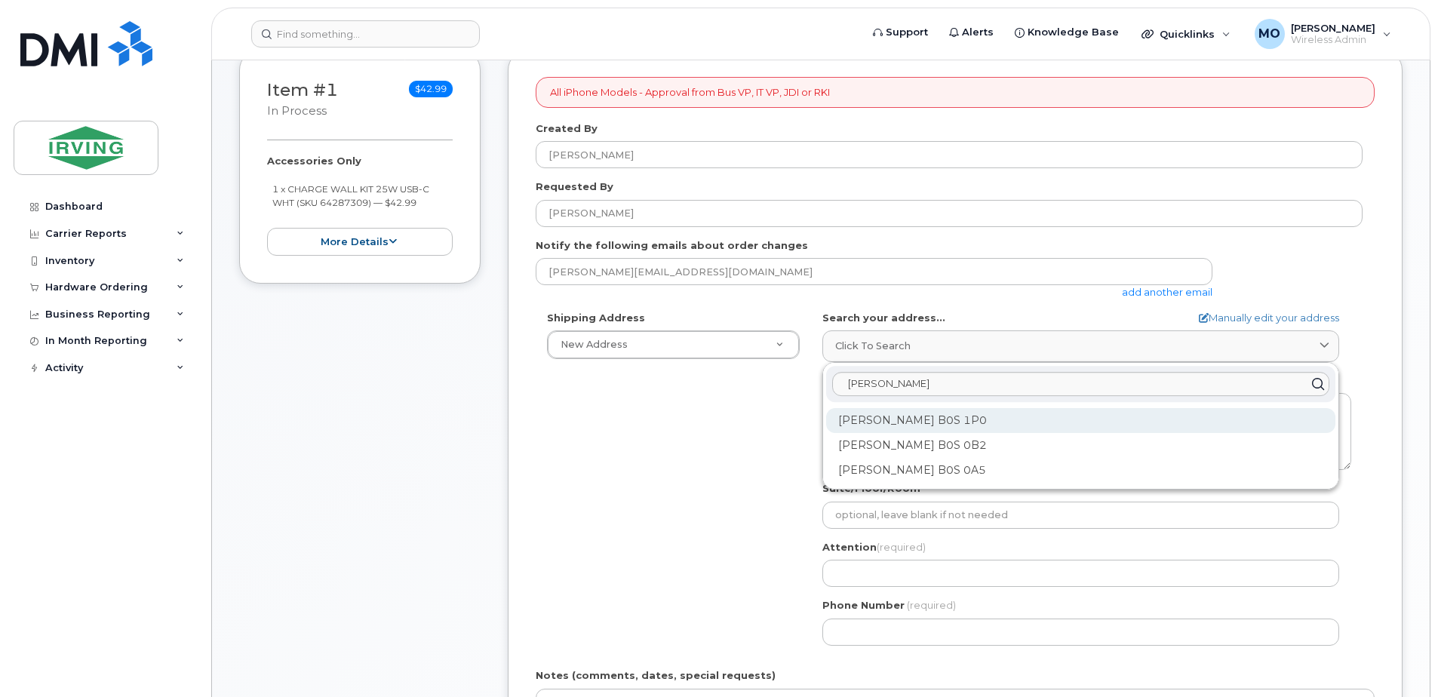
click at [924, 426] on div "Middleton NS B0S 1P0" at bounding box center [1080, 420] width 509 height 25
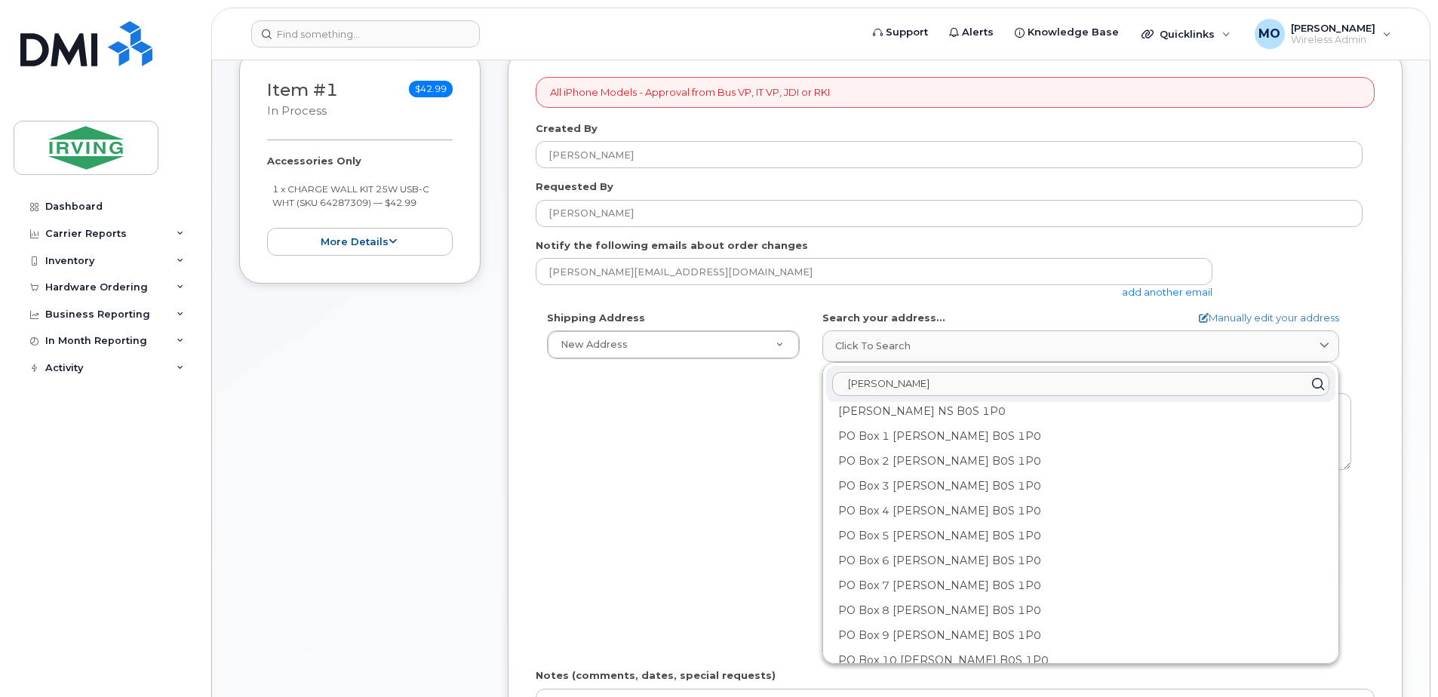
scroll to position [0, 0]
click at [848, 392] on input "Middleton NS" at bounding box center [1080, 384] width 497 height 24
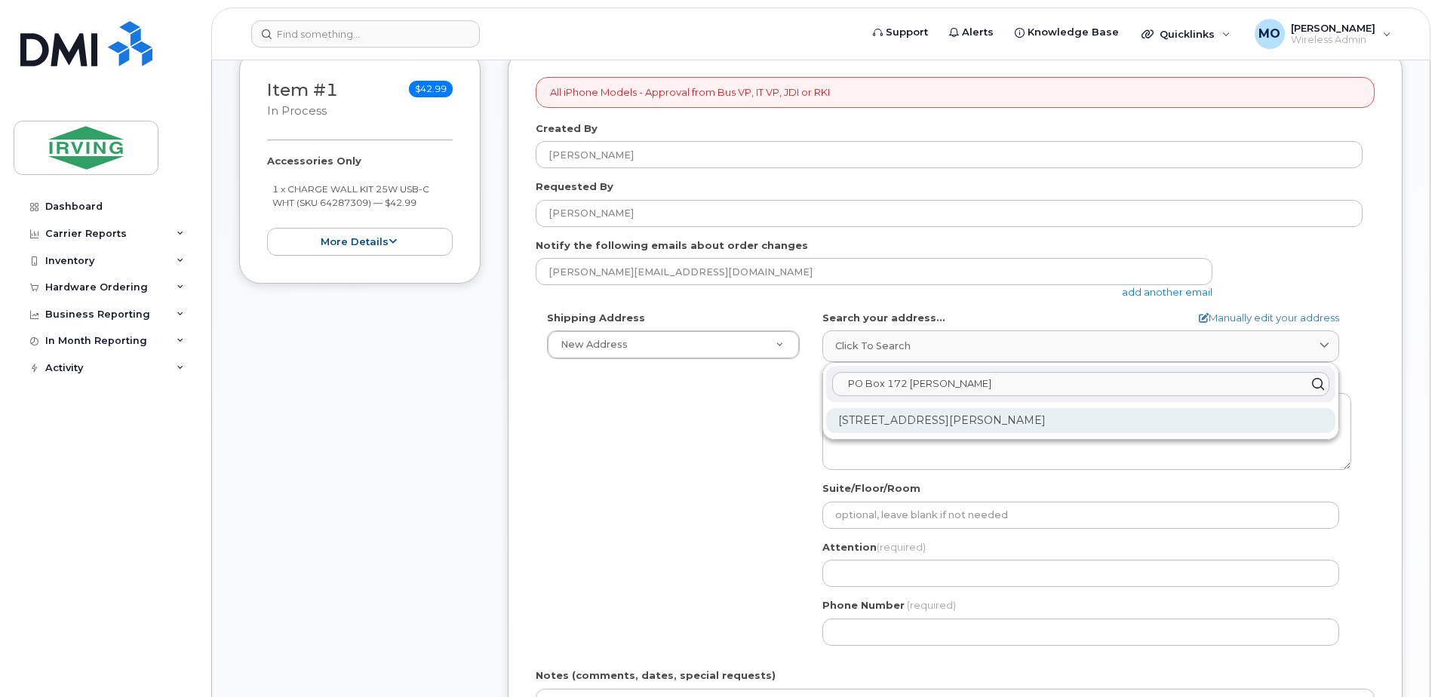
type input "PO Box 172 Middleton NS"
click at [946, 422] on div "PO Box 172 Middleton NS B0S 1P0" at bounding box center [1080, 420] width 509 height 25
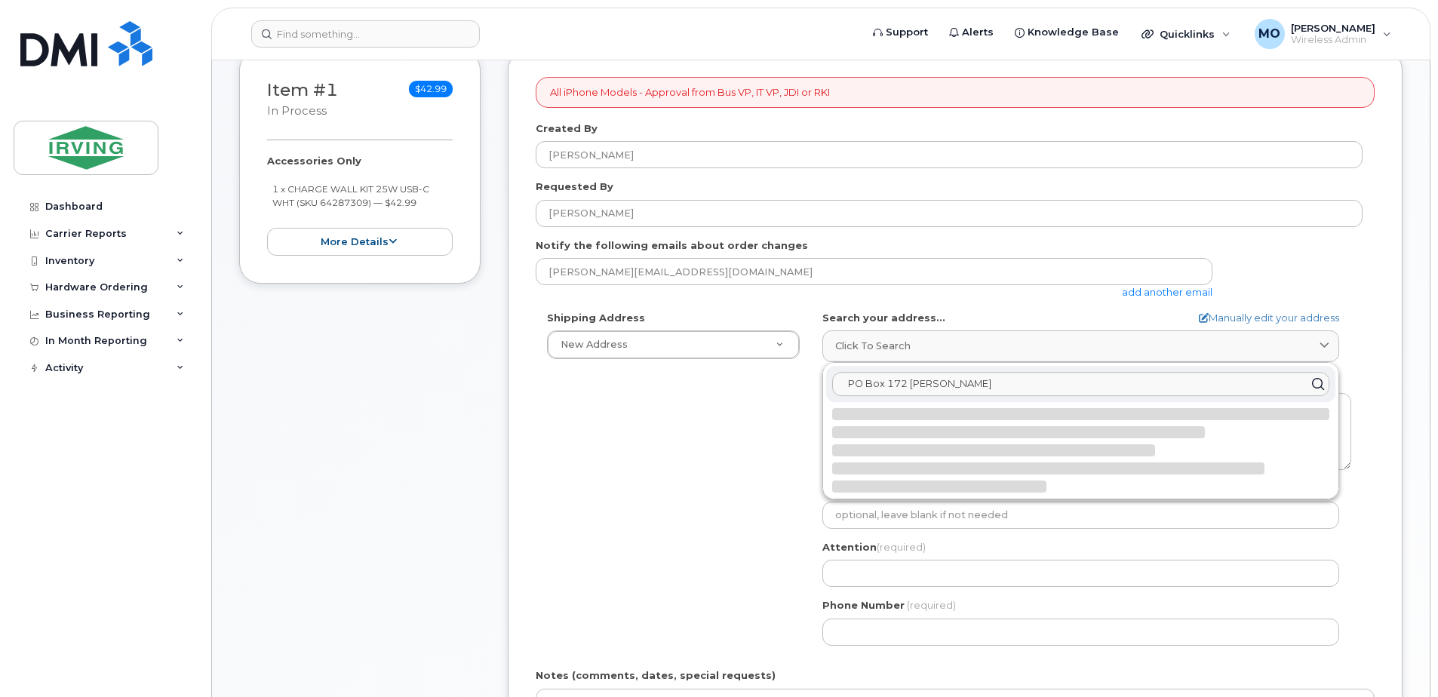
select select
type textarea "PO Box 172 MIDDLETON NS B0S 1P0 CANADA"
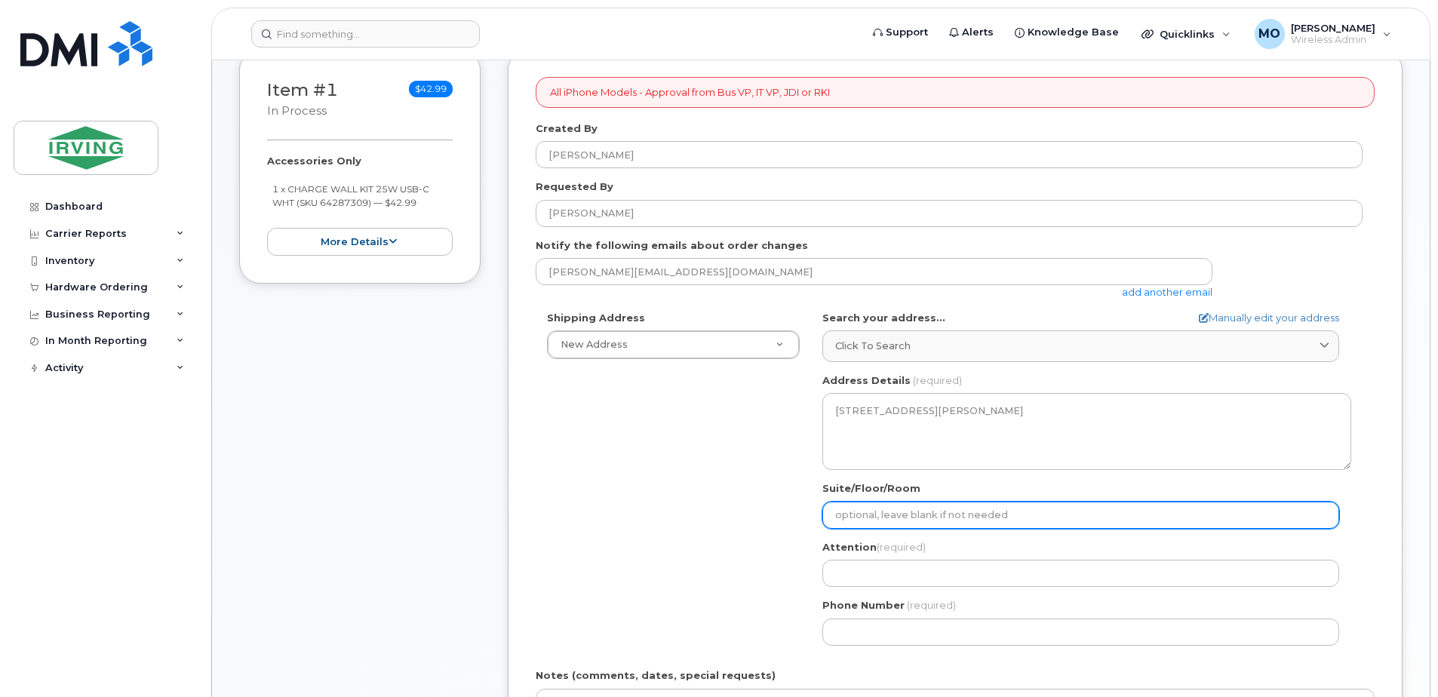
click at [872, 521] on input "Suite/Floor/Room" at bounding box center [1080, 515] width 517 height 27
select select
type input "1"
select select
type input "14"
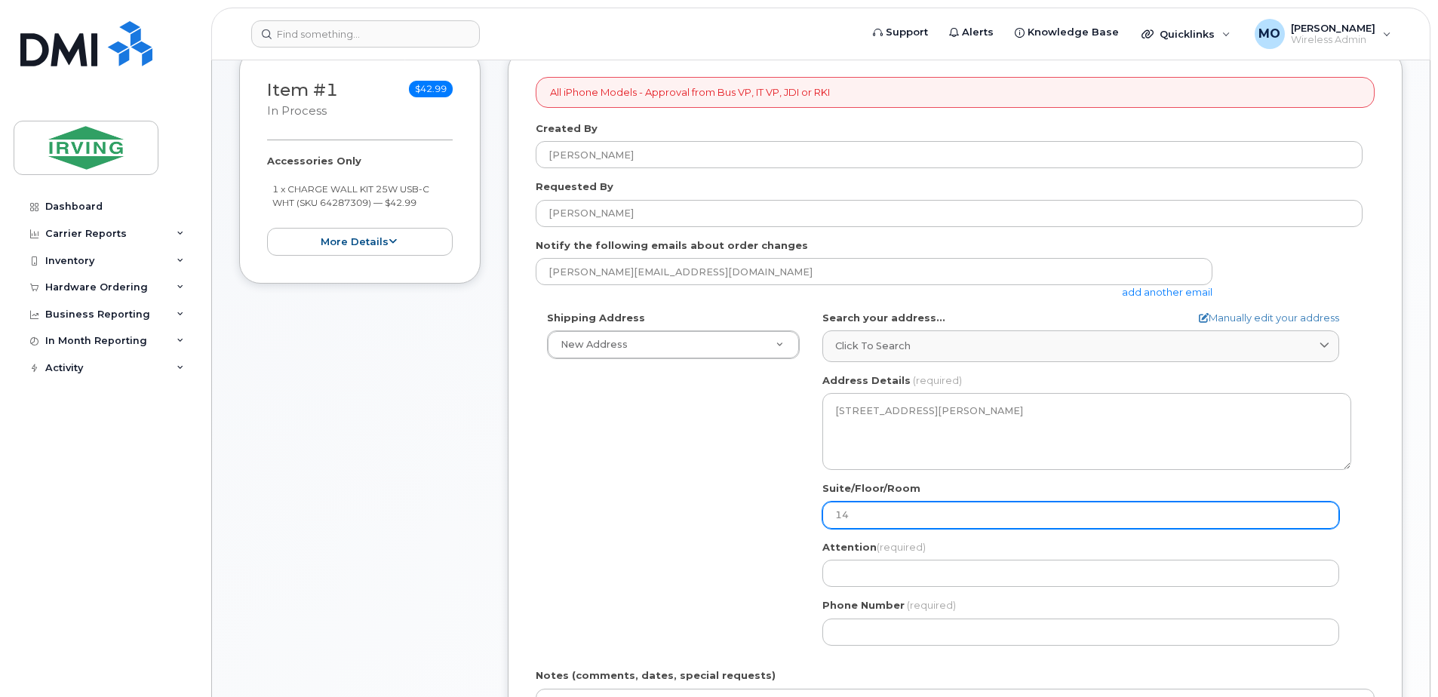
select select
type input "140"
select select
type input "1406"
select select
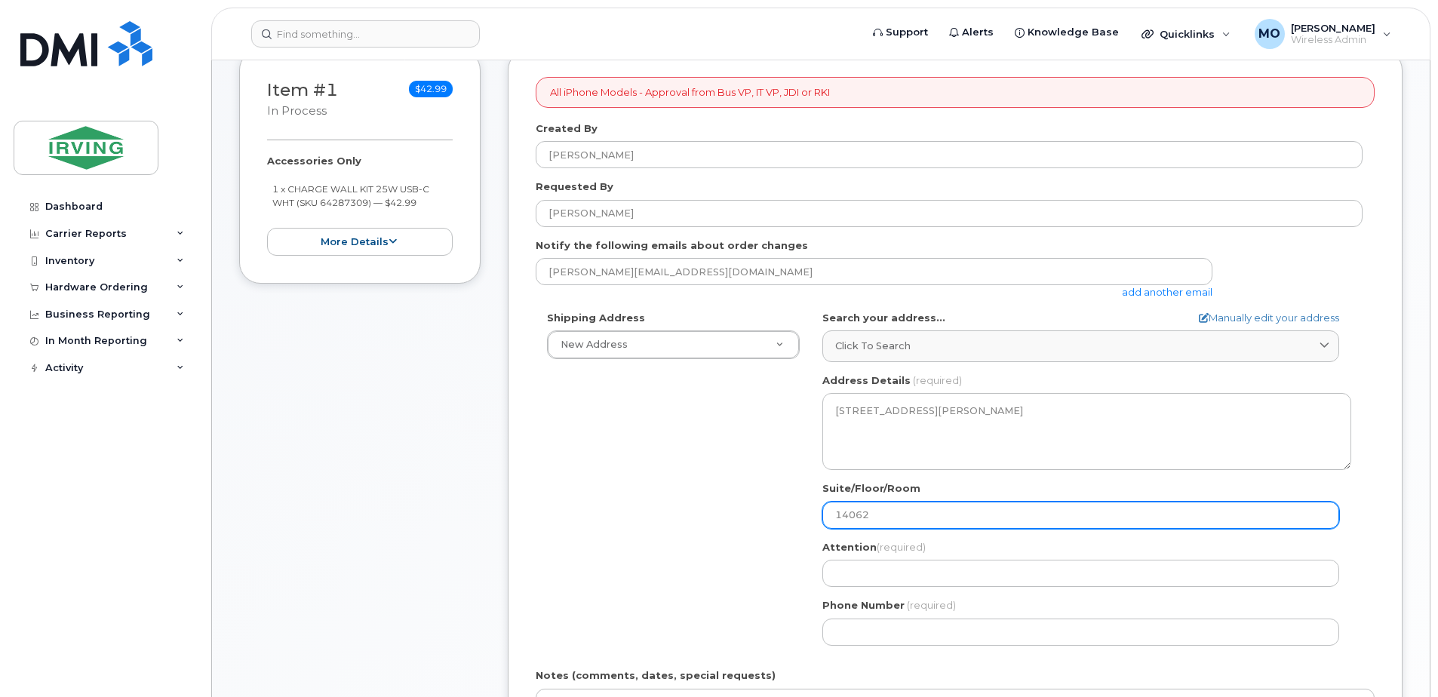
type input "14062"
select select
type input "14062 H"
select select
type input "14062 HW"
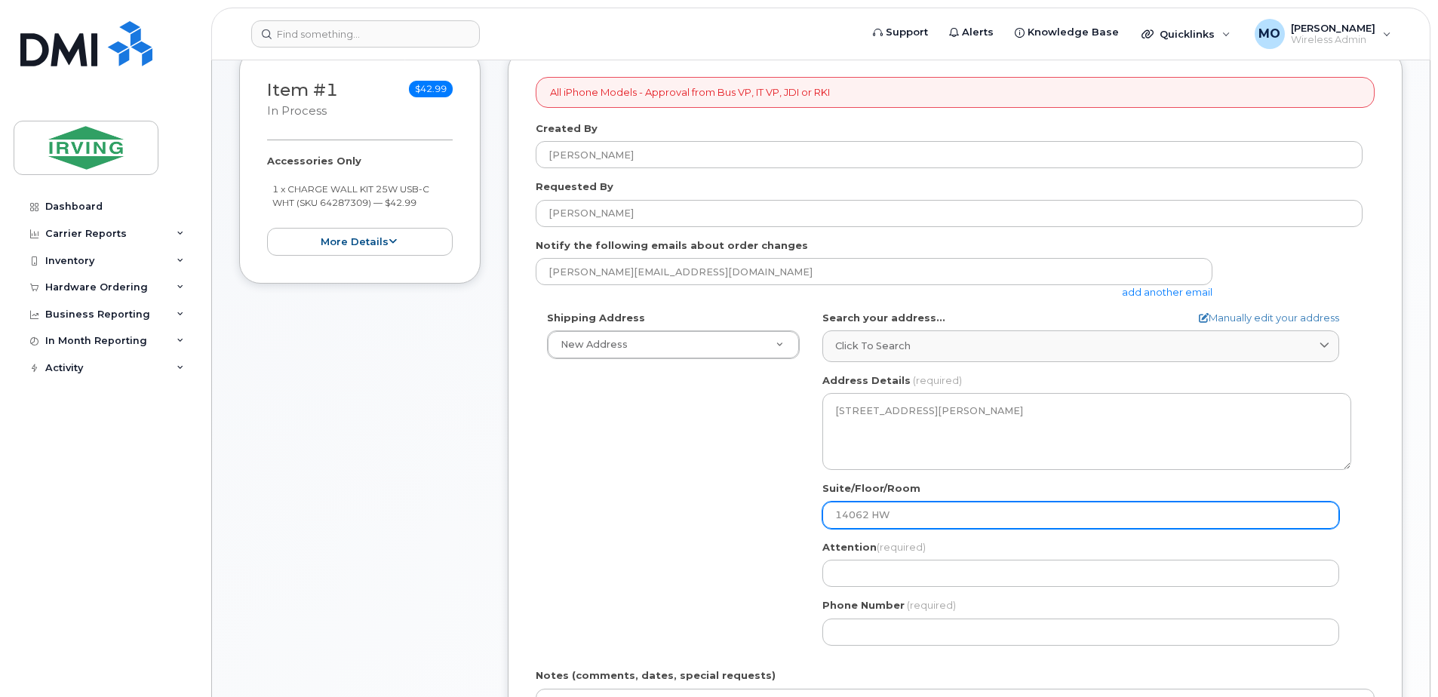
select select
type input "14062 HWY"
select select
type input "14062 HWY 1"
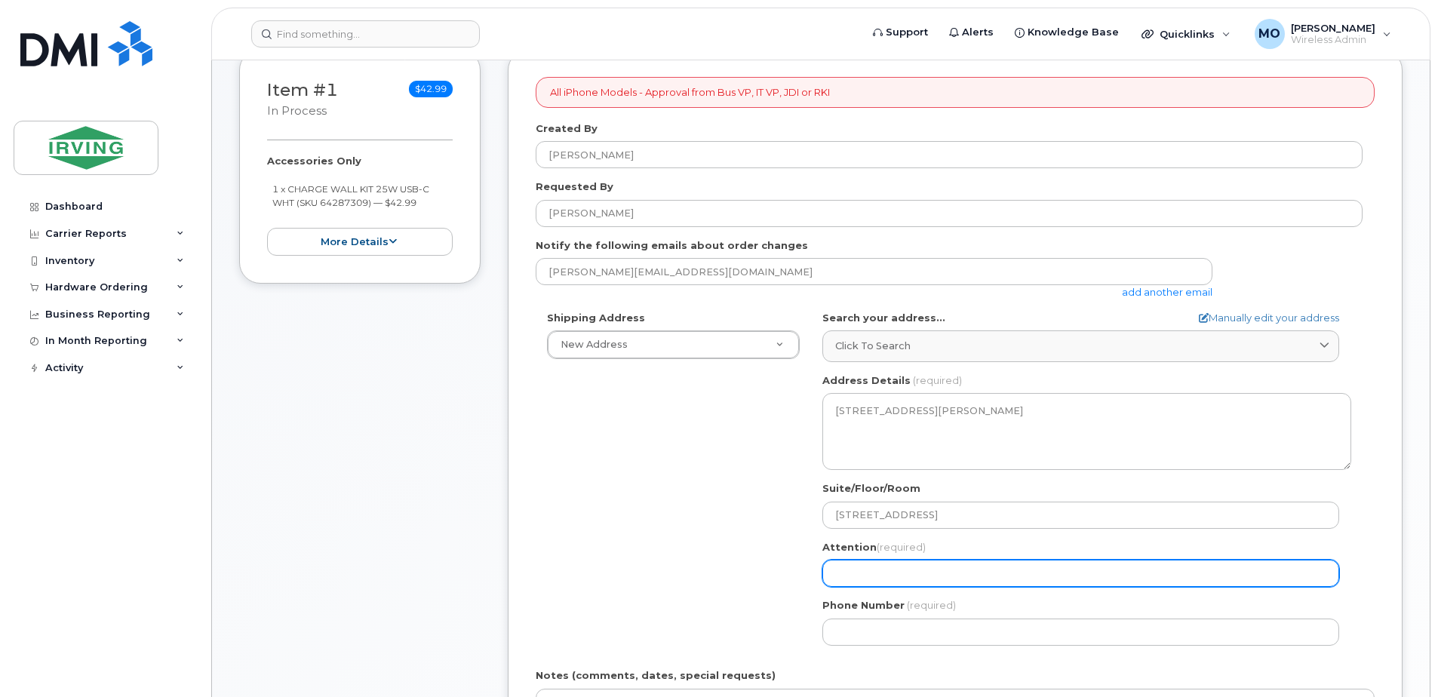
select select
type input "S"
select select
type input "St"
select select
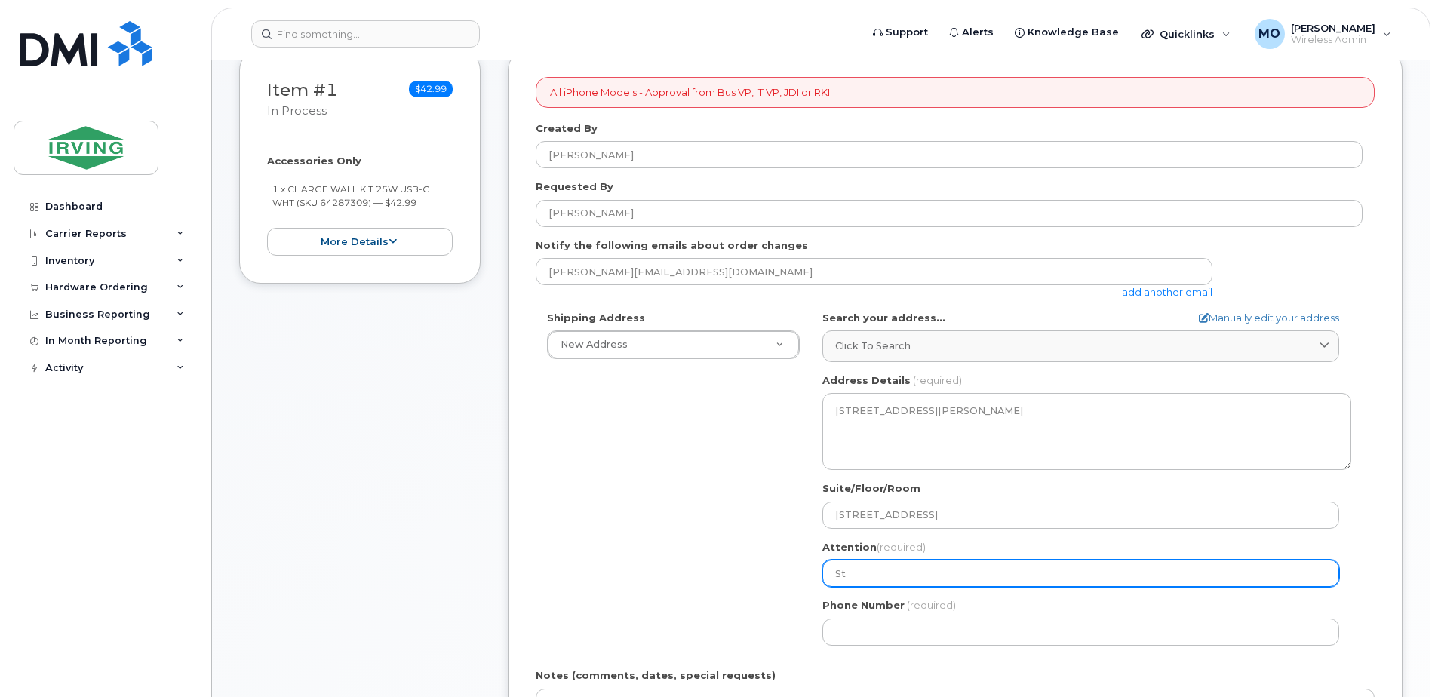
type input "Ste"
select select
type input "Stev"
select select
type input "Steve"
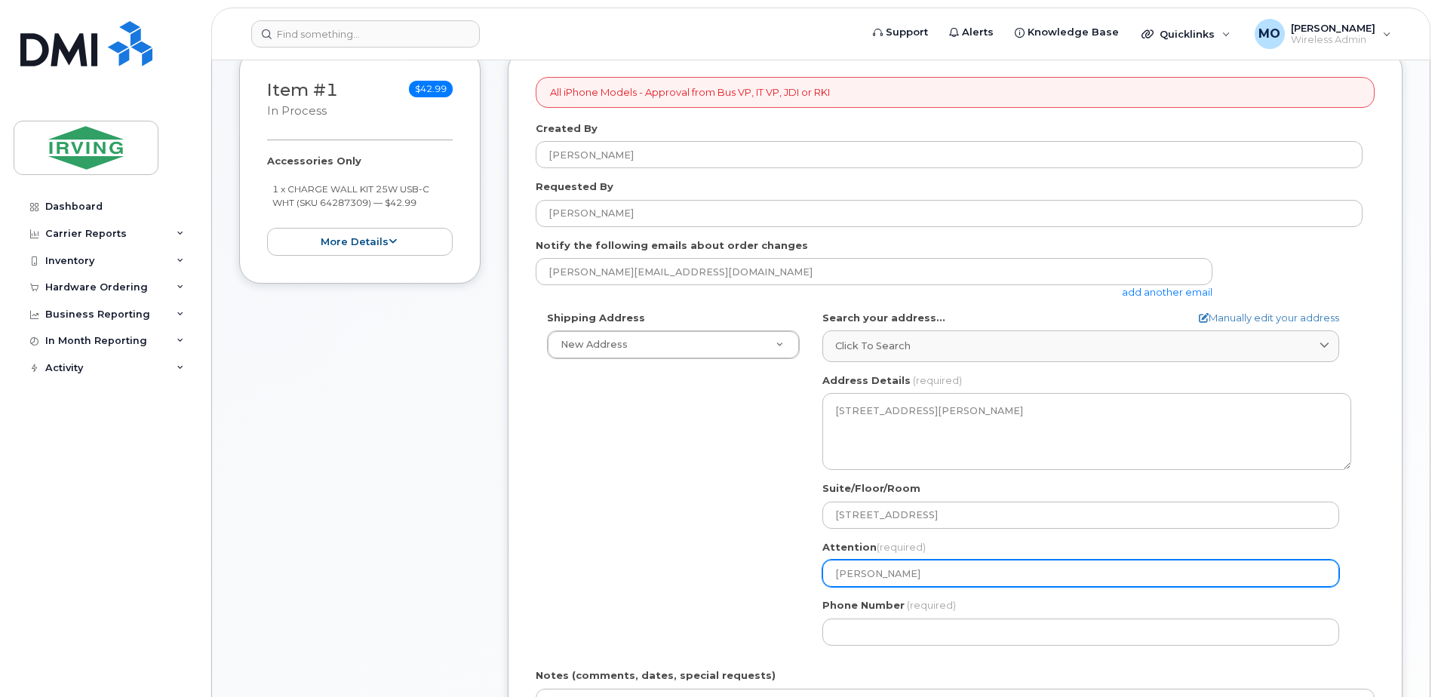
select select
type input "Steven"
select select
type input "[PERSON_NAME]"
select select
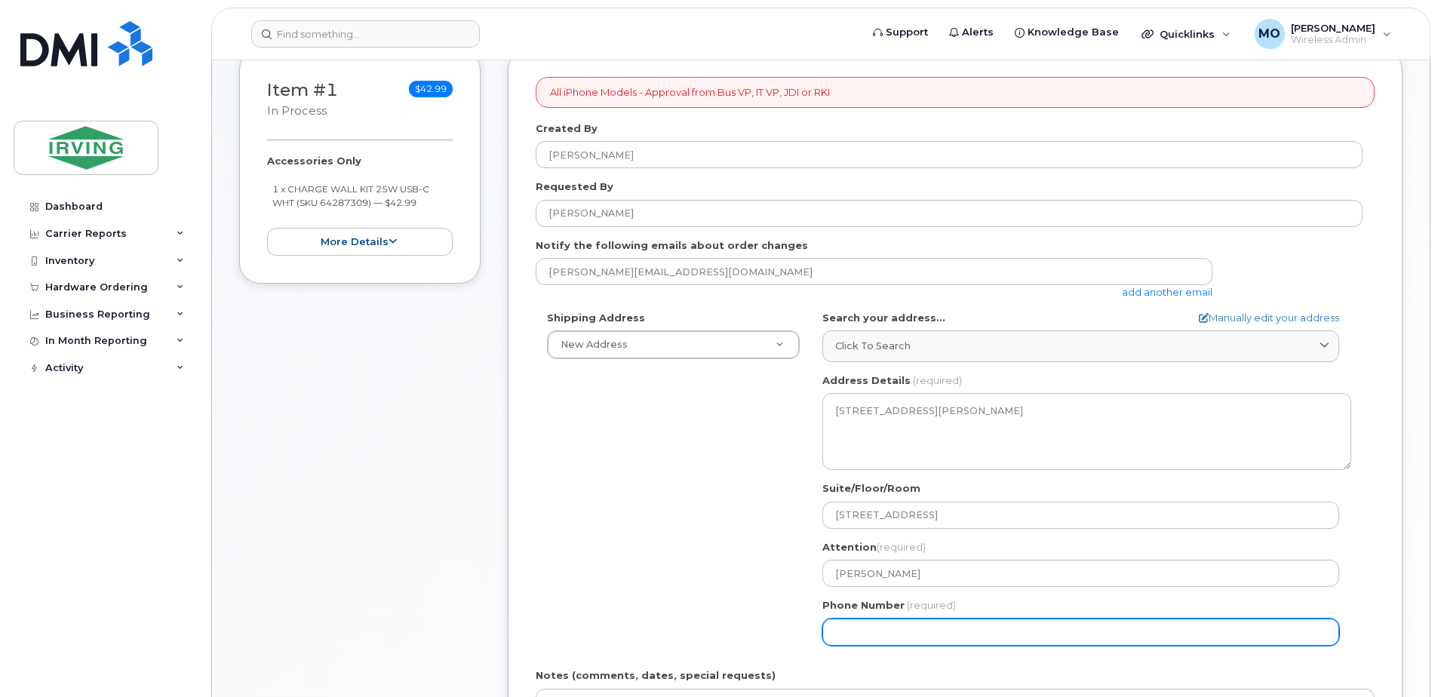
click at [900, 635] on input "Phone Number" at bounding box center [1080, 632] width 517 height 27
type input "902"
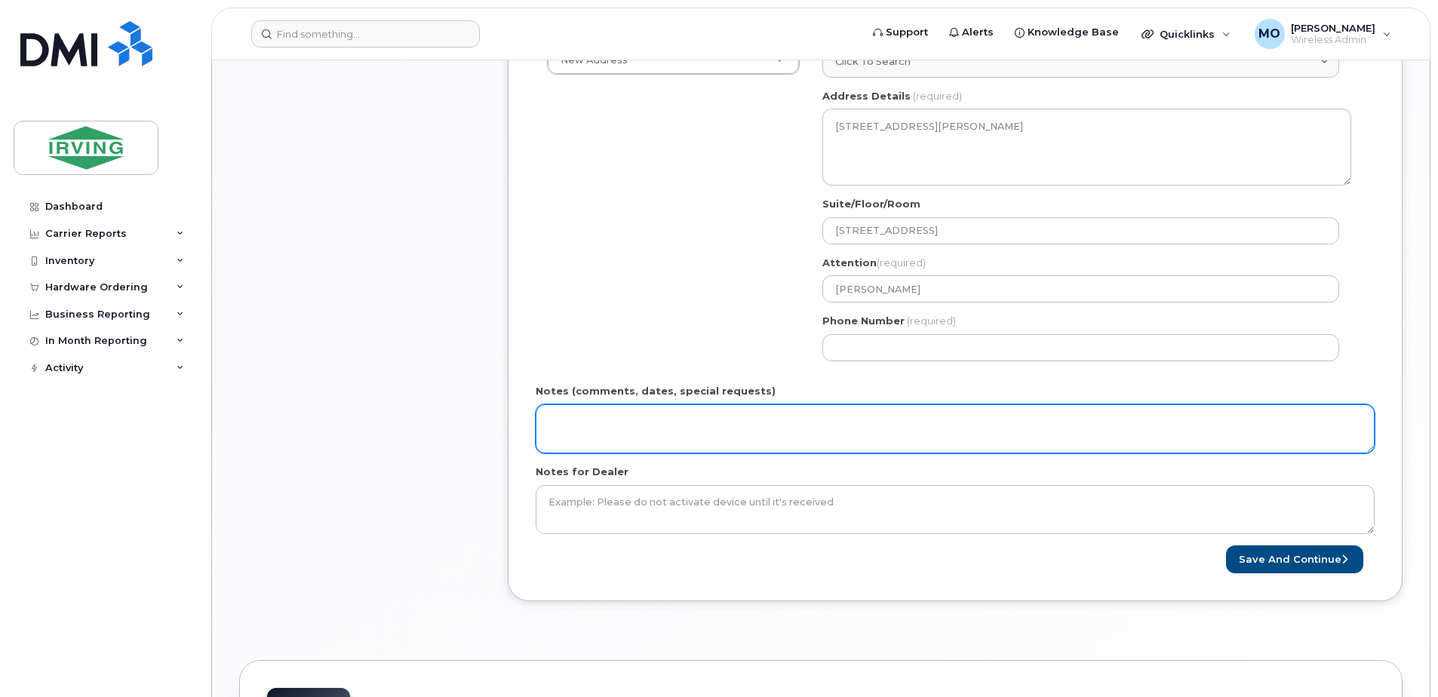
scroll to position [584, 0]
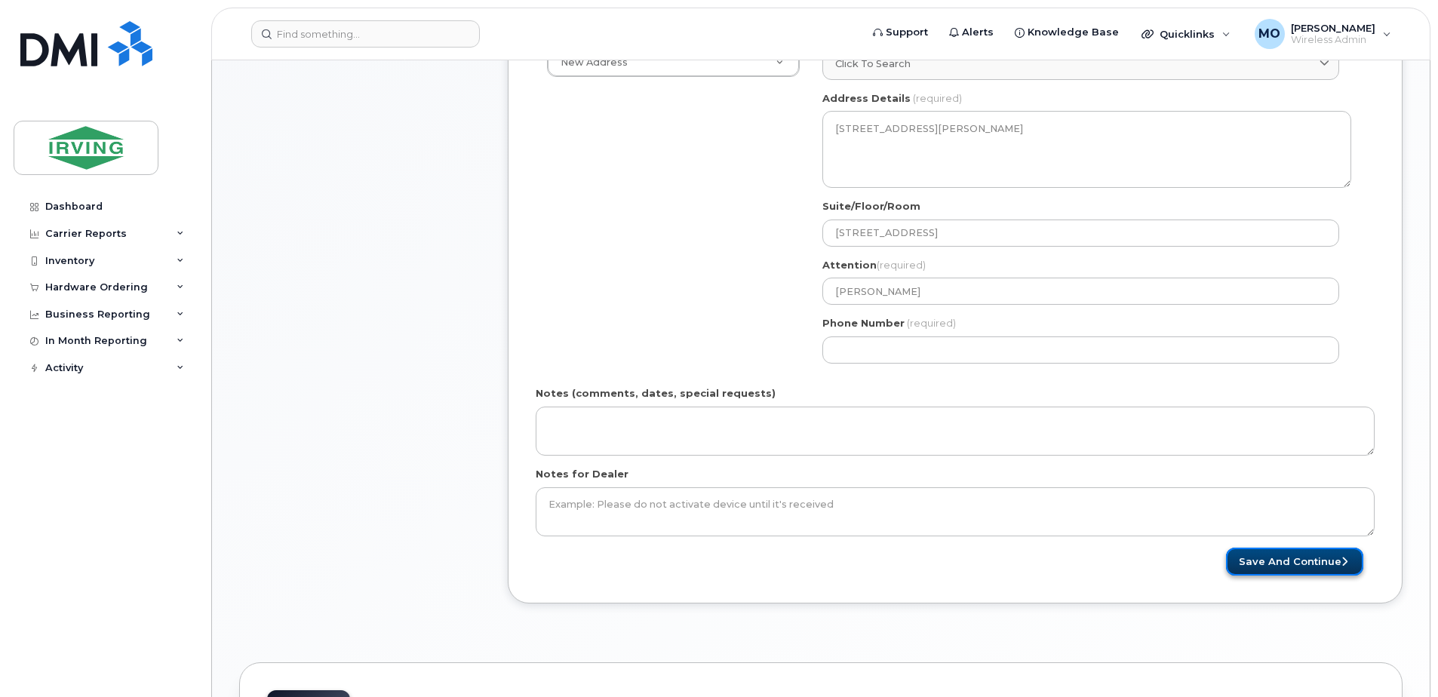
click at [1313, 563] on button "Save and Continue" at bounding box center [1294, 562] width 137 height 28
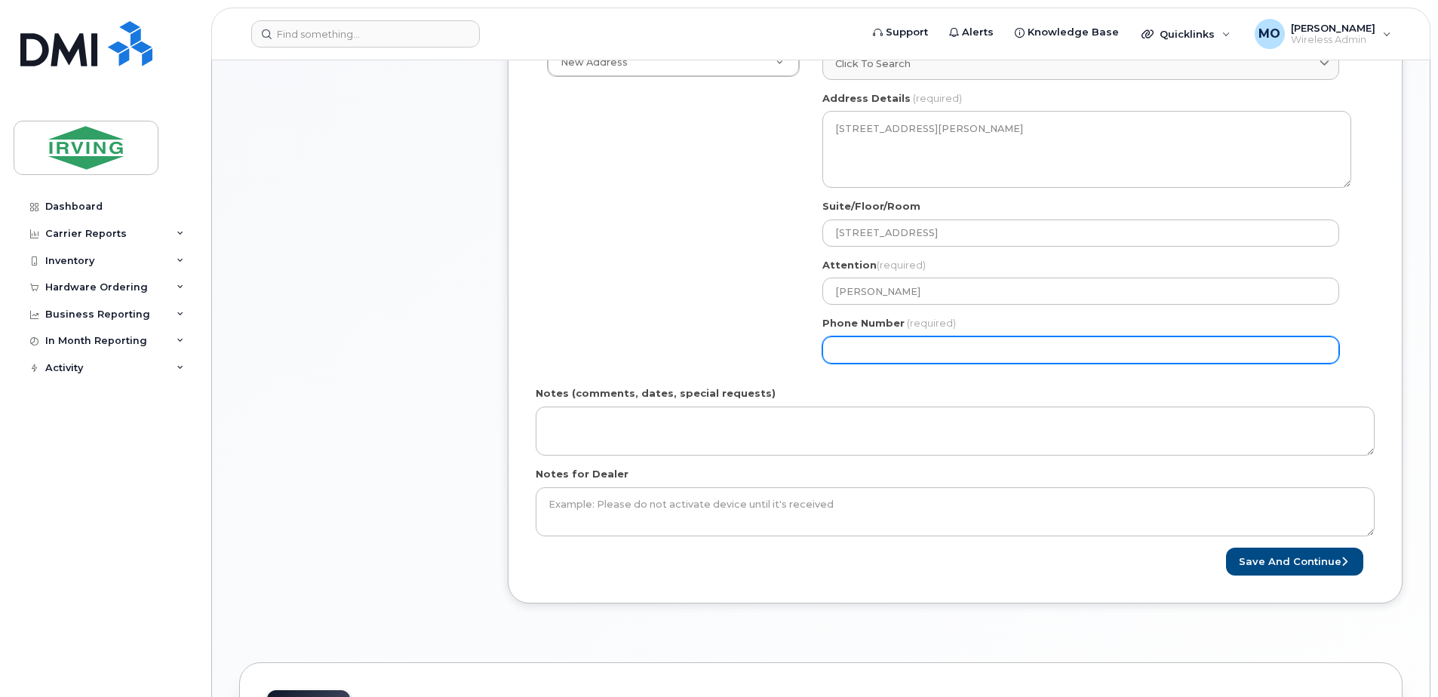
click at [885, 353] on input "Phone Number" at bounding box center [1080, 350] width 517 height 27
click at [859, 354] on input "Phone Number" at bounding box center [1080, 350] width 517 height 27
select select
type input "9028258066"
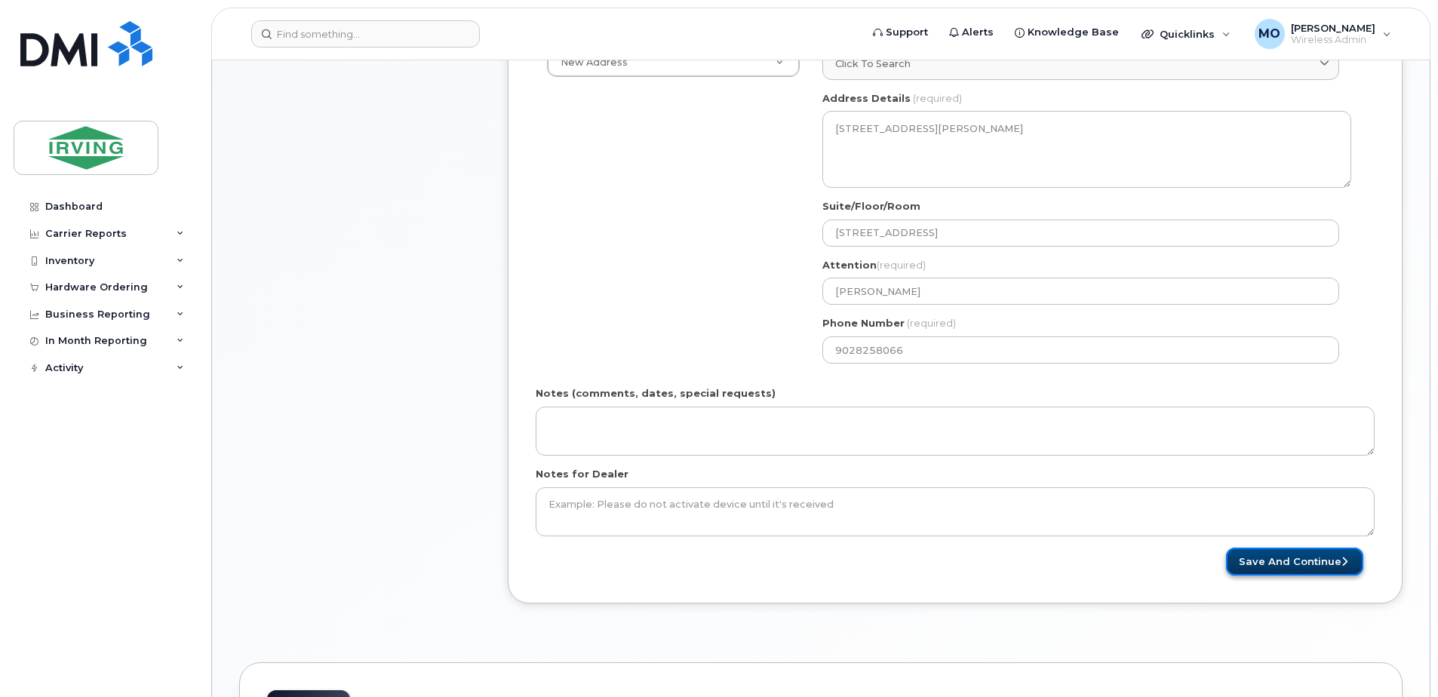
click at [1310, 564] on button "Save and Continue" at bounding box center [1294, 562] width 137 height 28
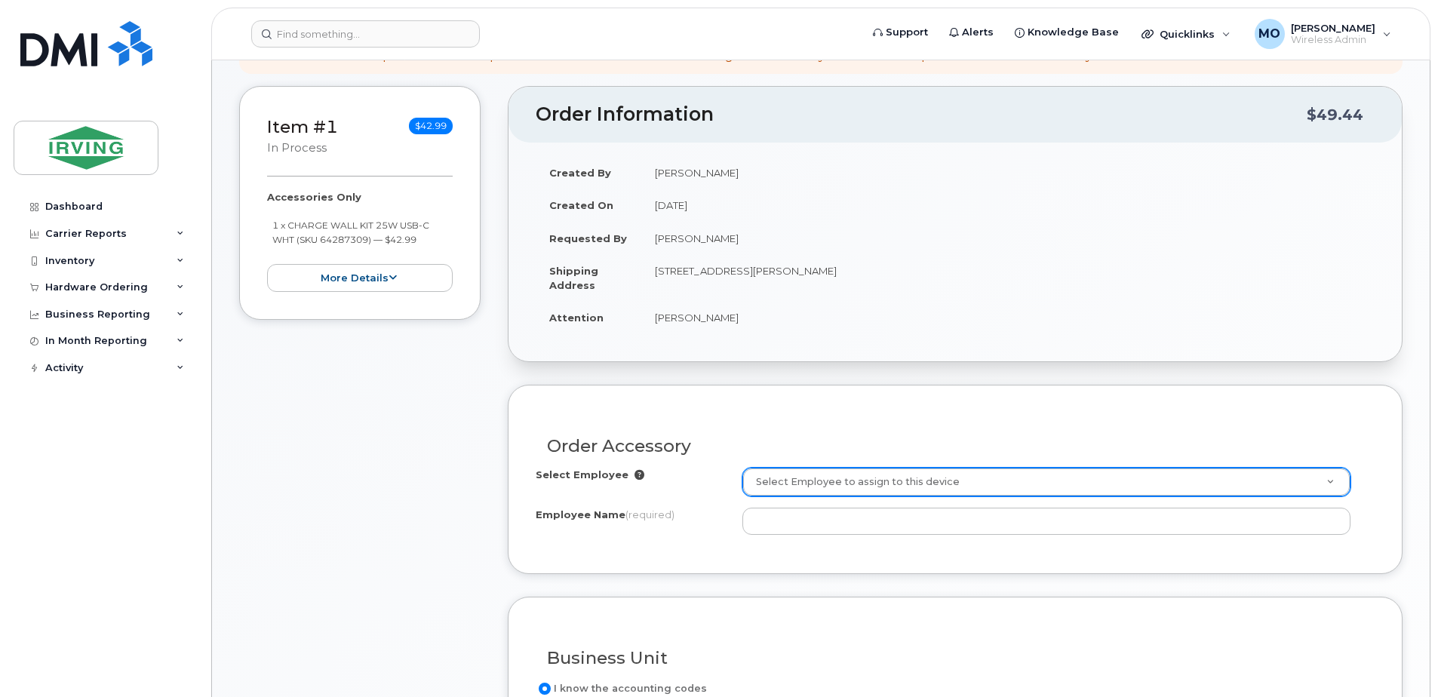
scroll to position [303, 0]
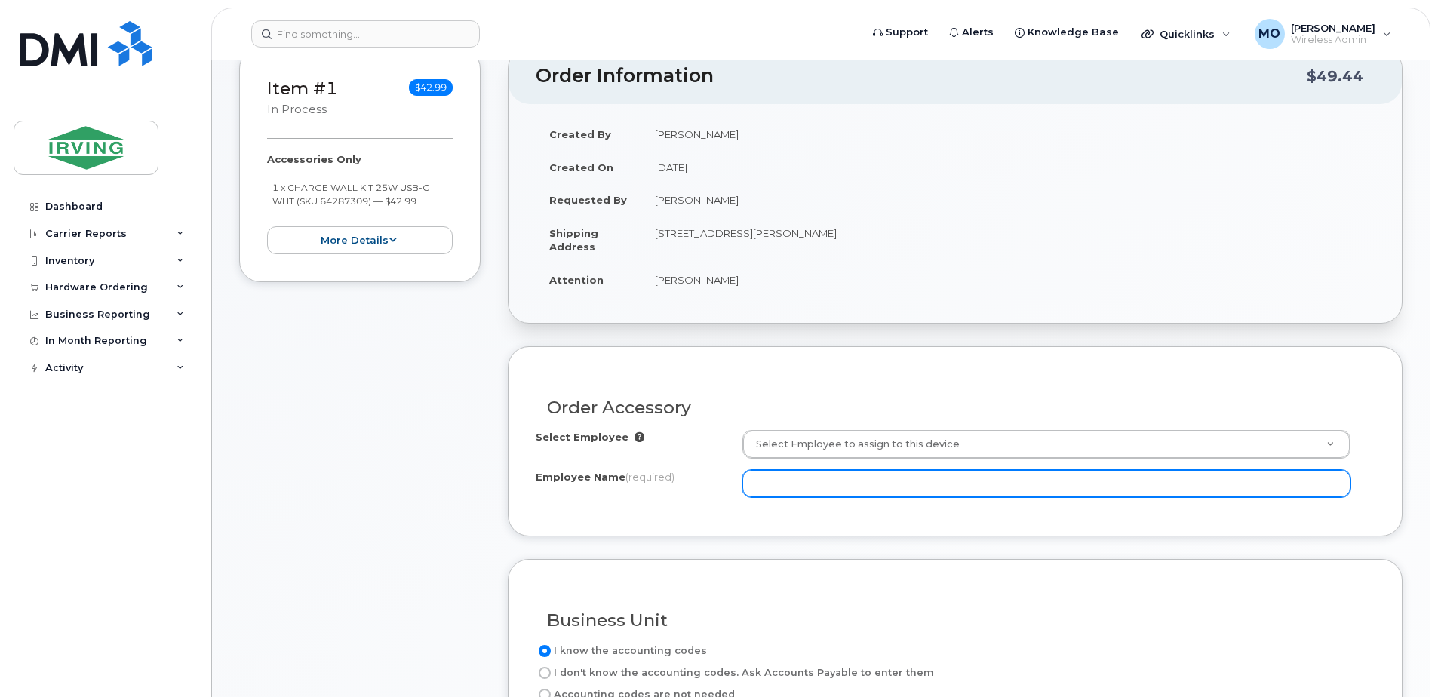
click at [842, 478] on input "Employee Name (required)" at bounding box center [1046, 483] width 608 height 27
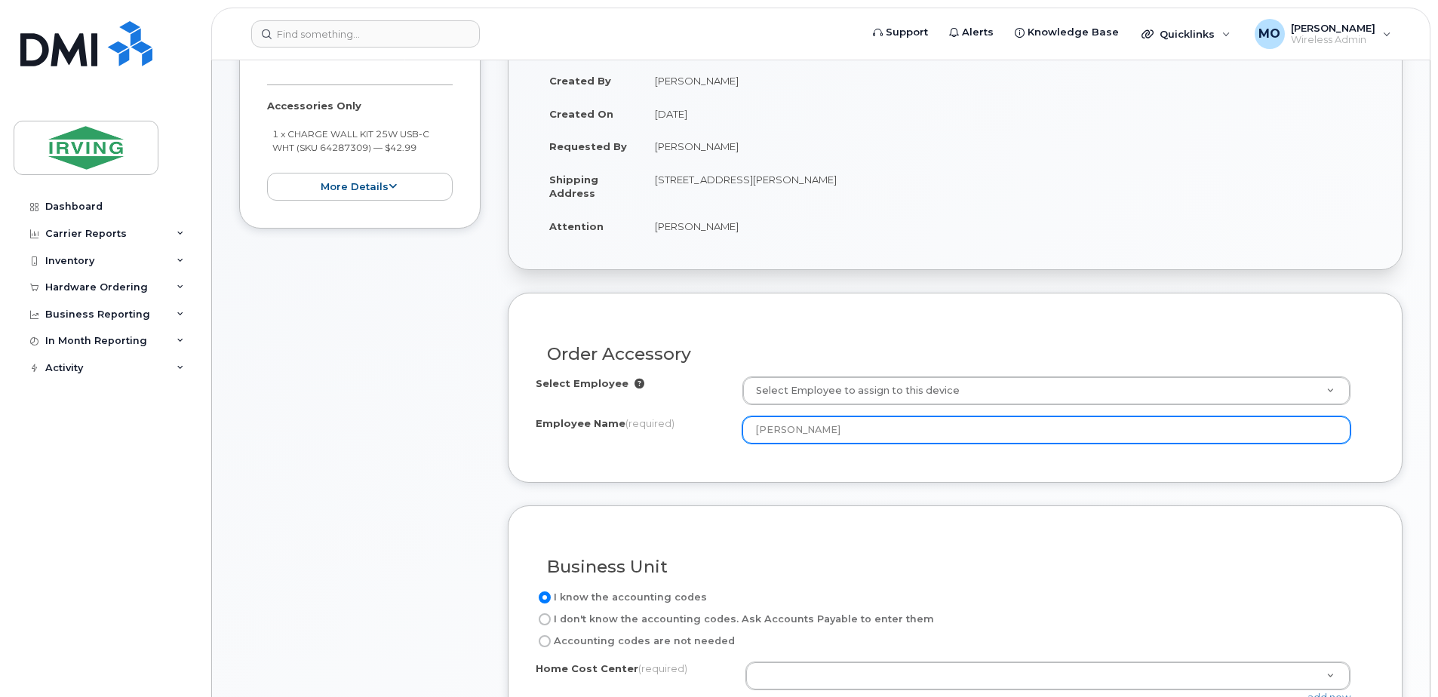
scroll to position [530, 0]
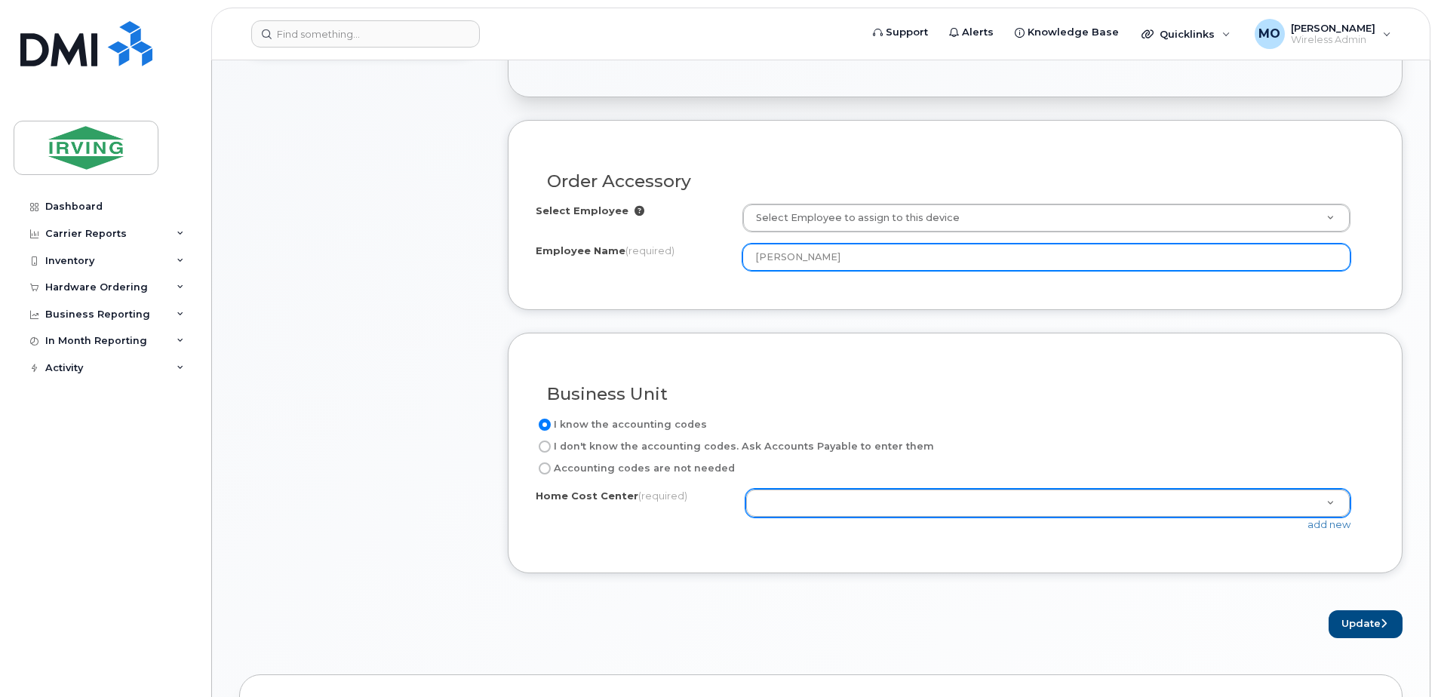
type input "[PERSON_NAME]"
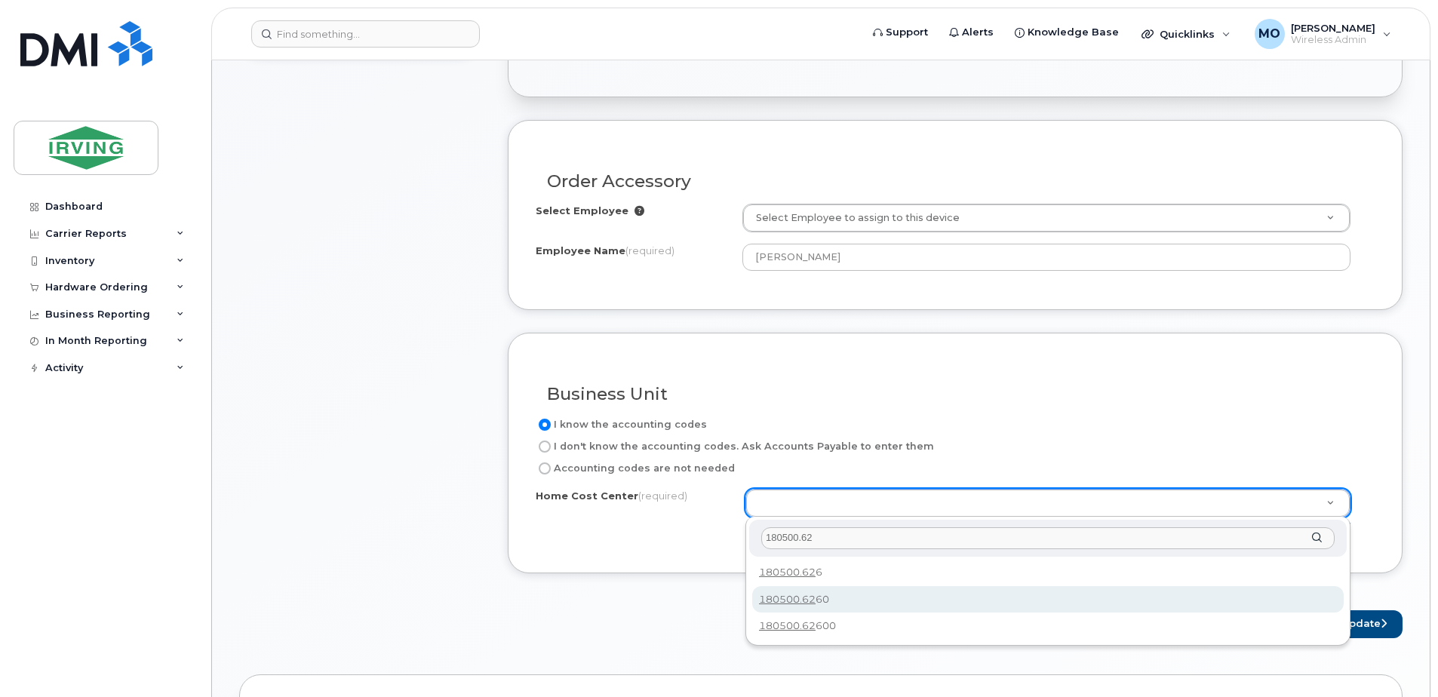
type input "180500.62"
type input "180500.6260"
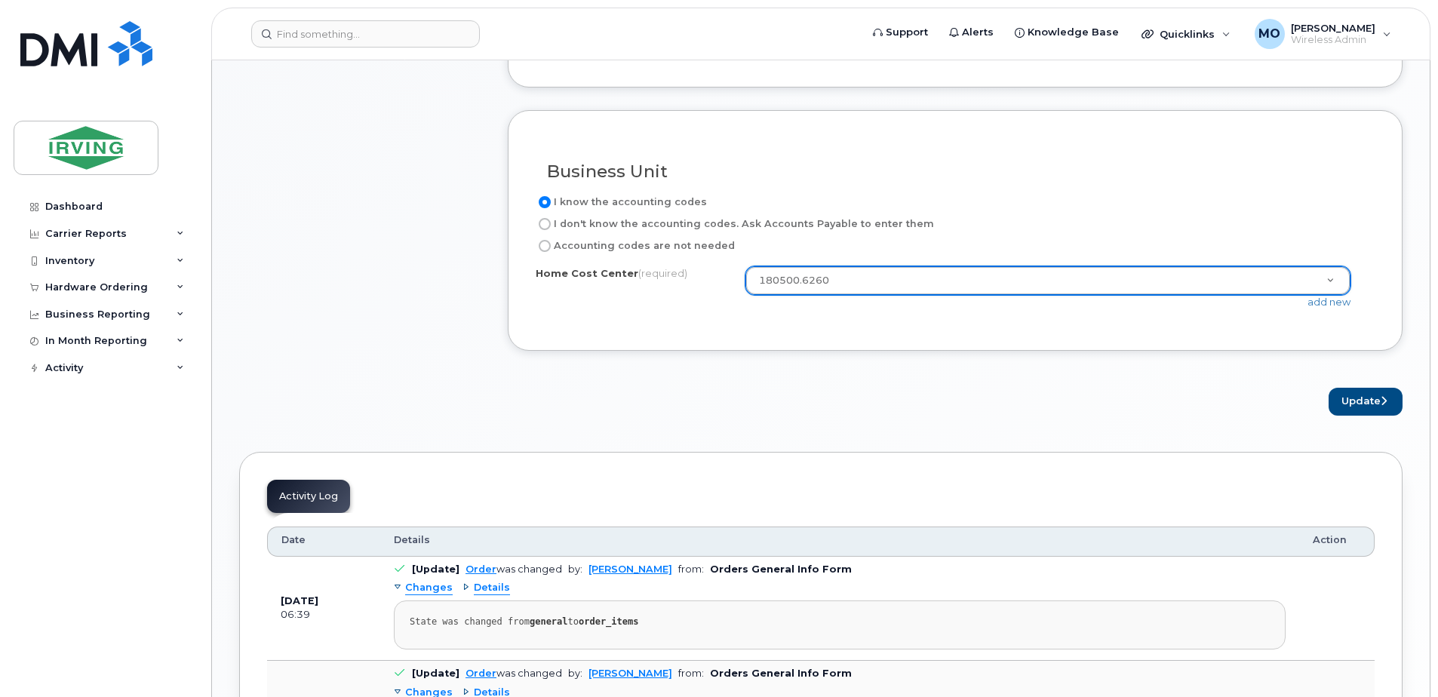
scroll to position [756, 0]
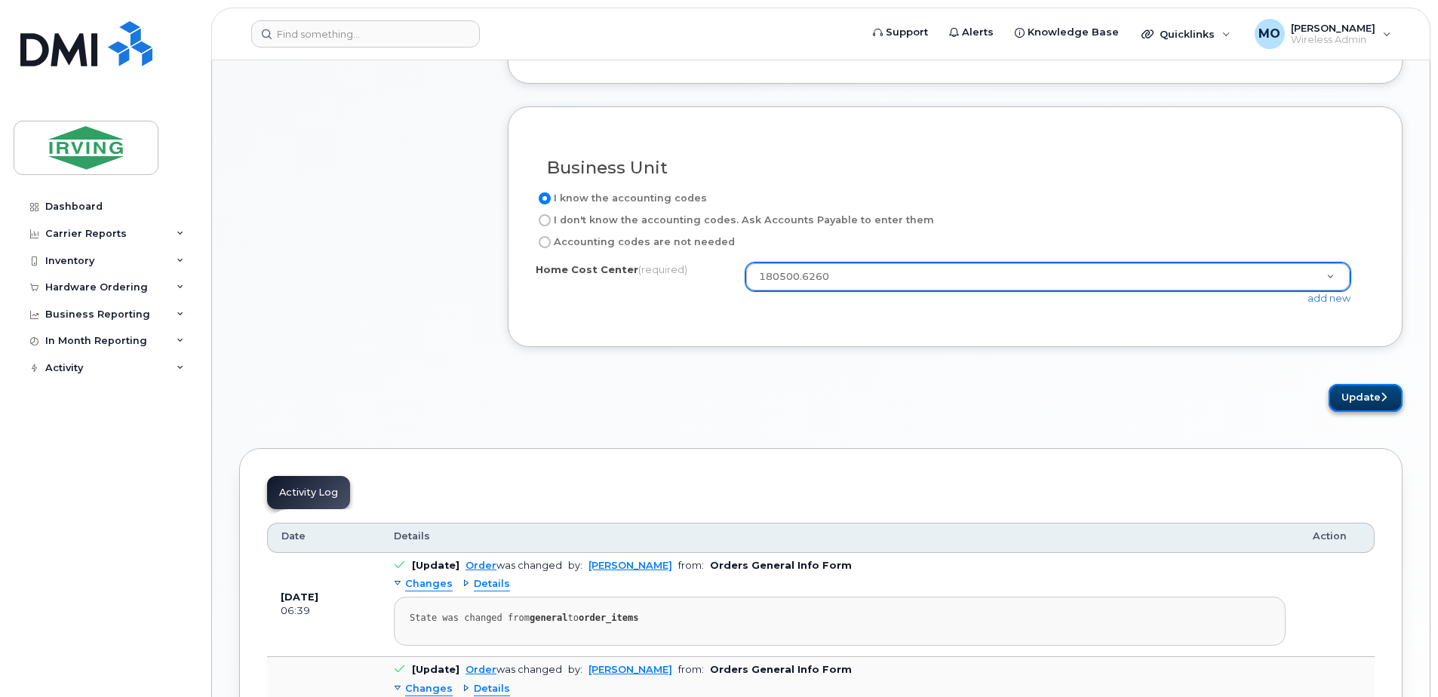
click at [1366, 399] on button "Update" at bounding box center [1366, 398] width 74 height 28
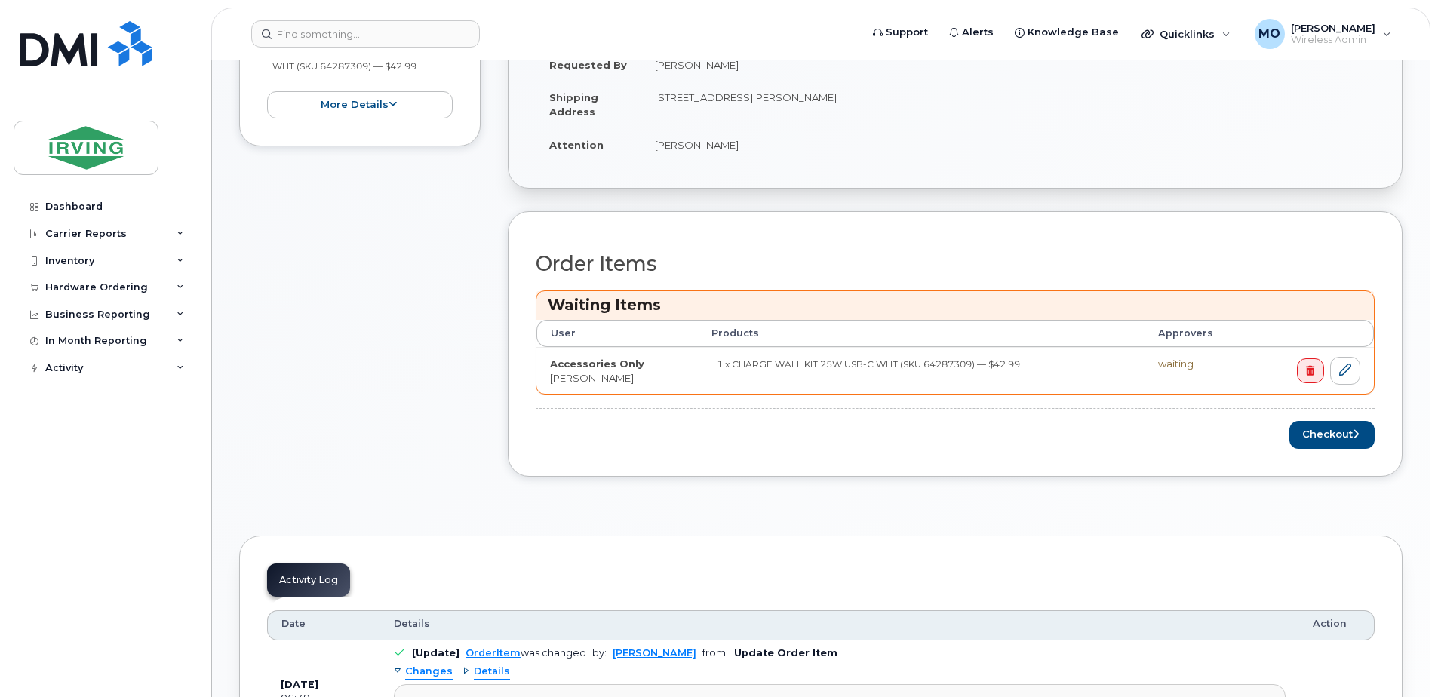
scroll to position [528, 0]
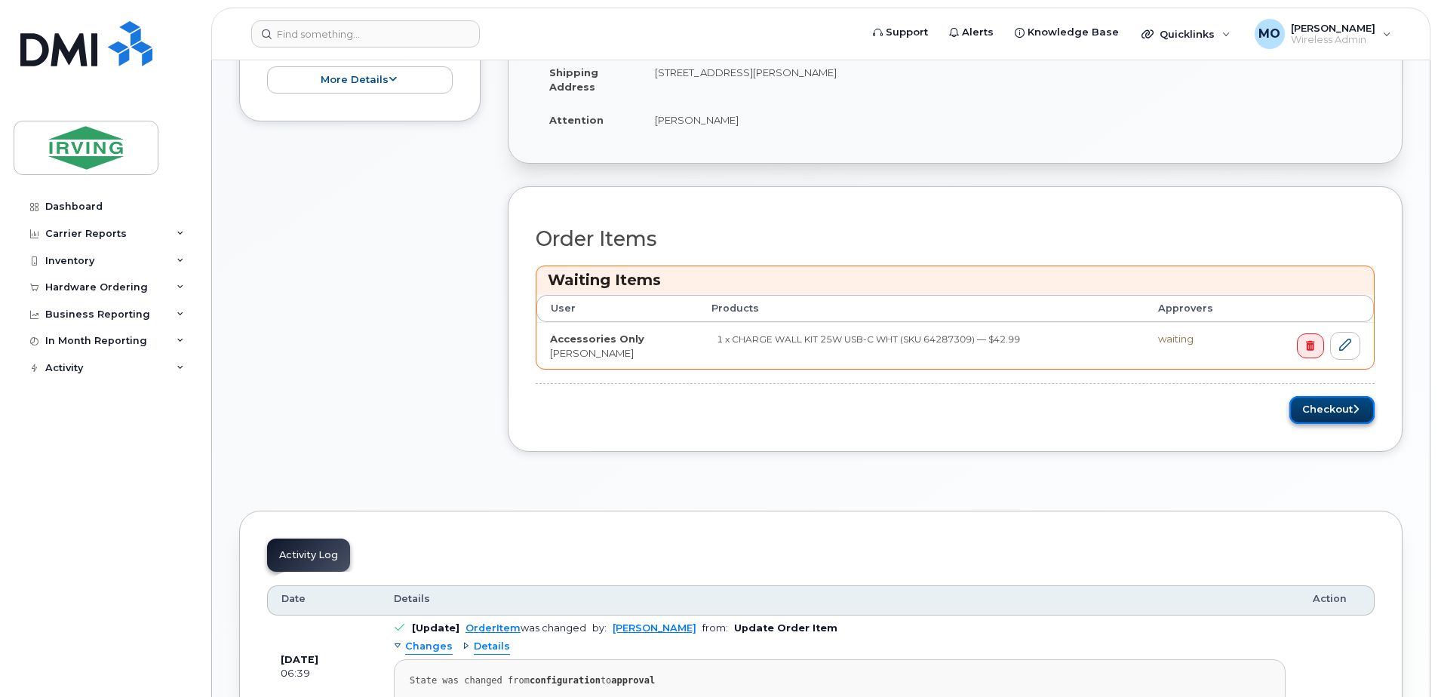
click at [1344, 416] on button "Checkout" at bounding box center [1331, 410] width 85 height 28
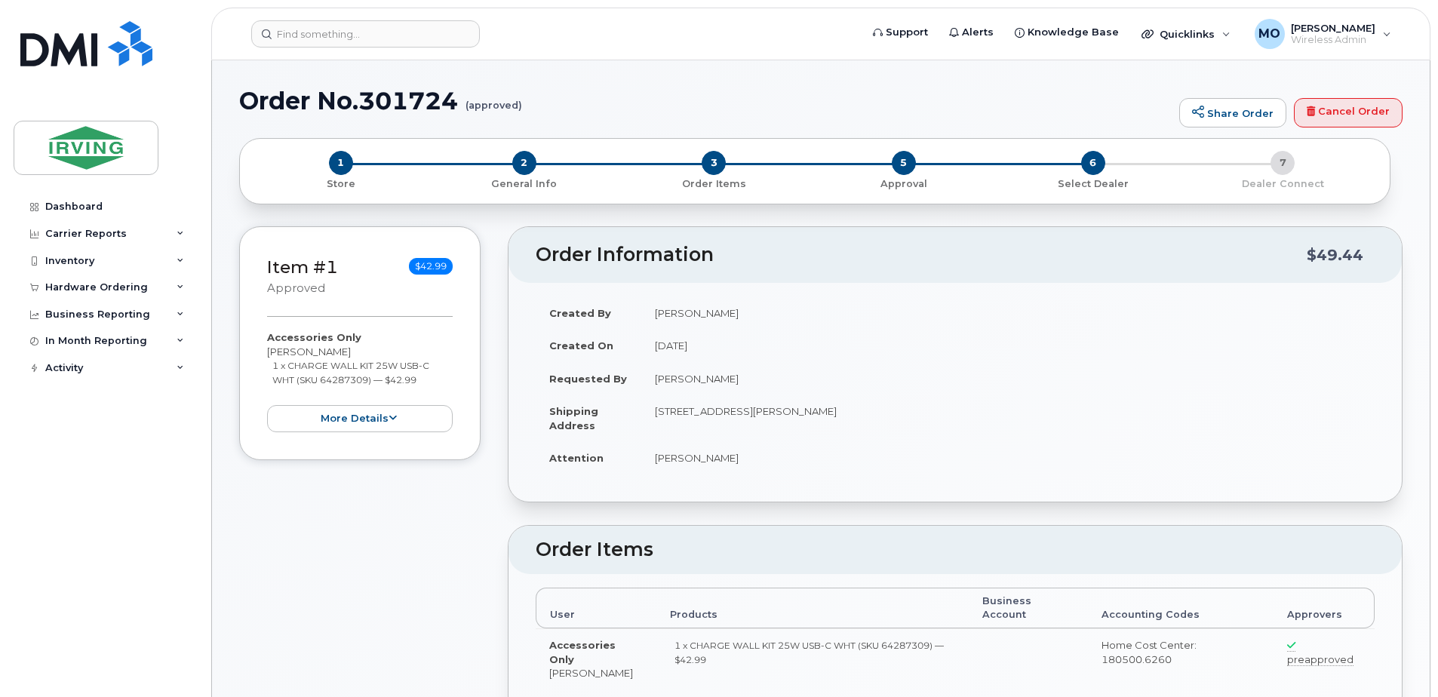
radio input "true"
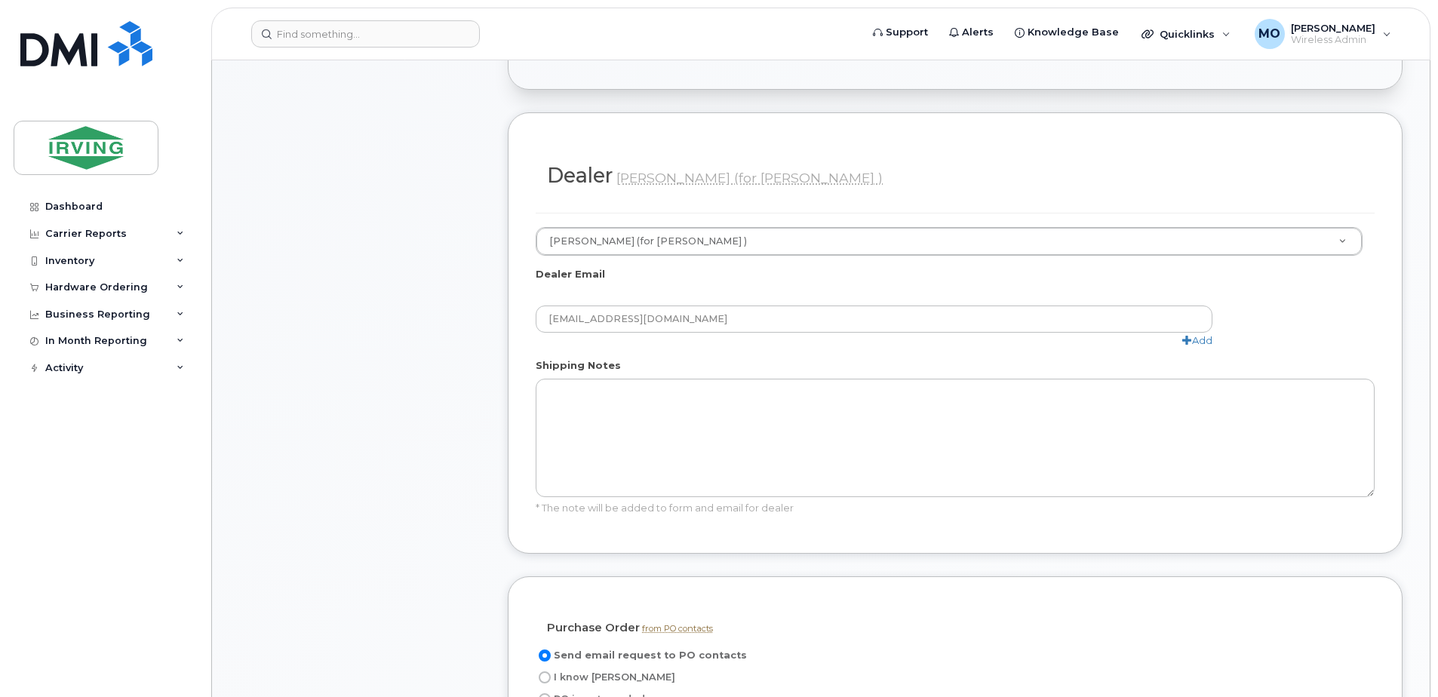
scroll to position [905, 0]
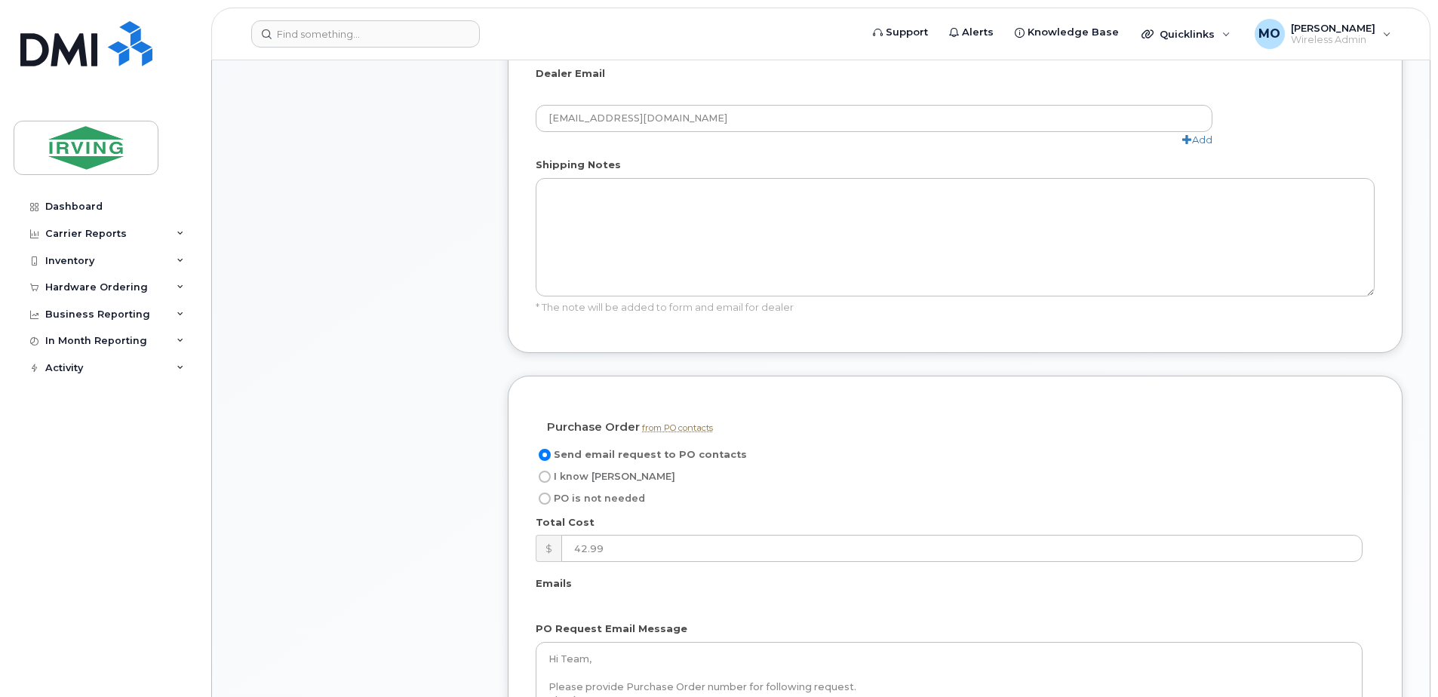
click at [552, 477] on label "I know PO" at bounding box center [606, 477] width 140 height 18
click at [551, 477] on input "I know PO" at bounding box center [545, 477] width 12 height 12
radio input "true"
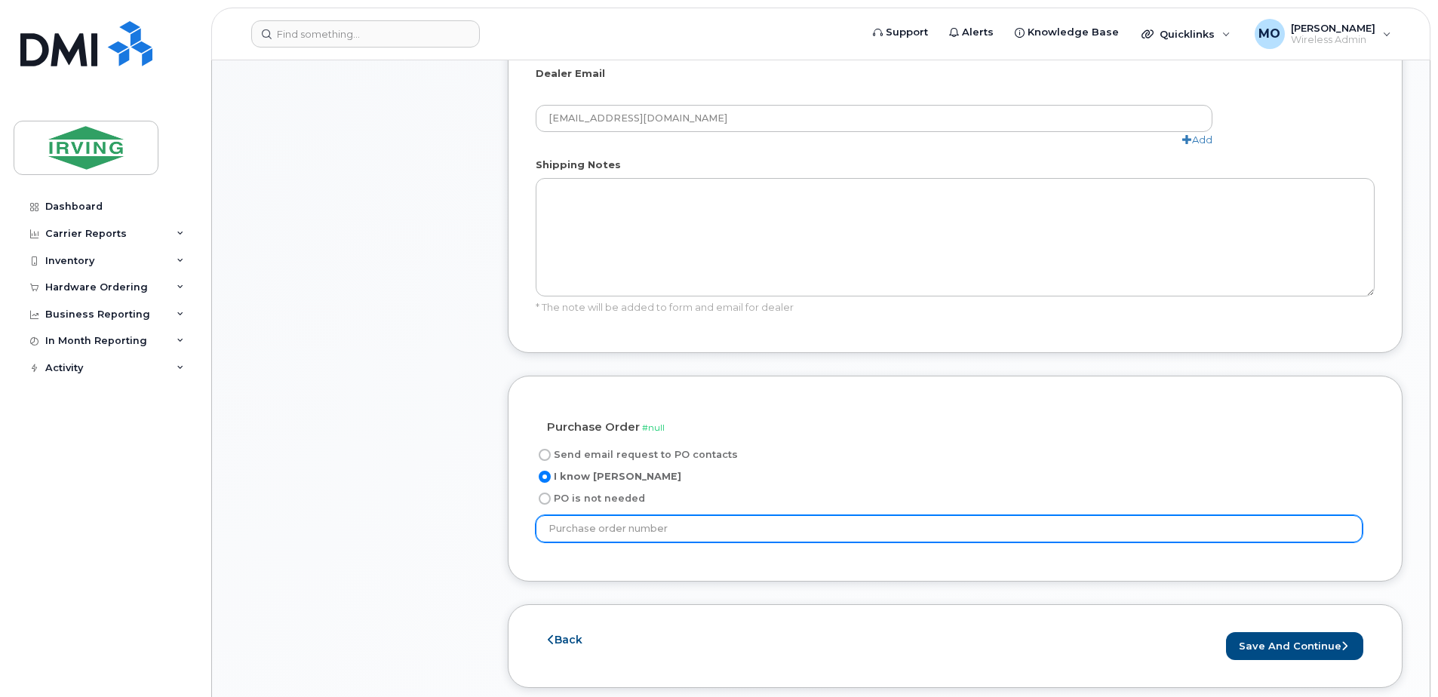
click at [635, 530] on input "text" at bounding box center [949, 528] width 827 height 27
type input "221891"
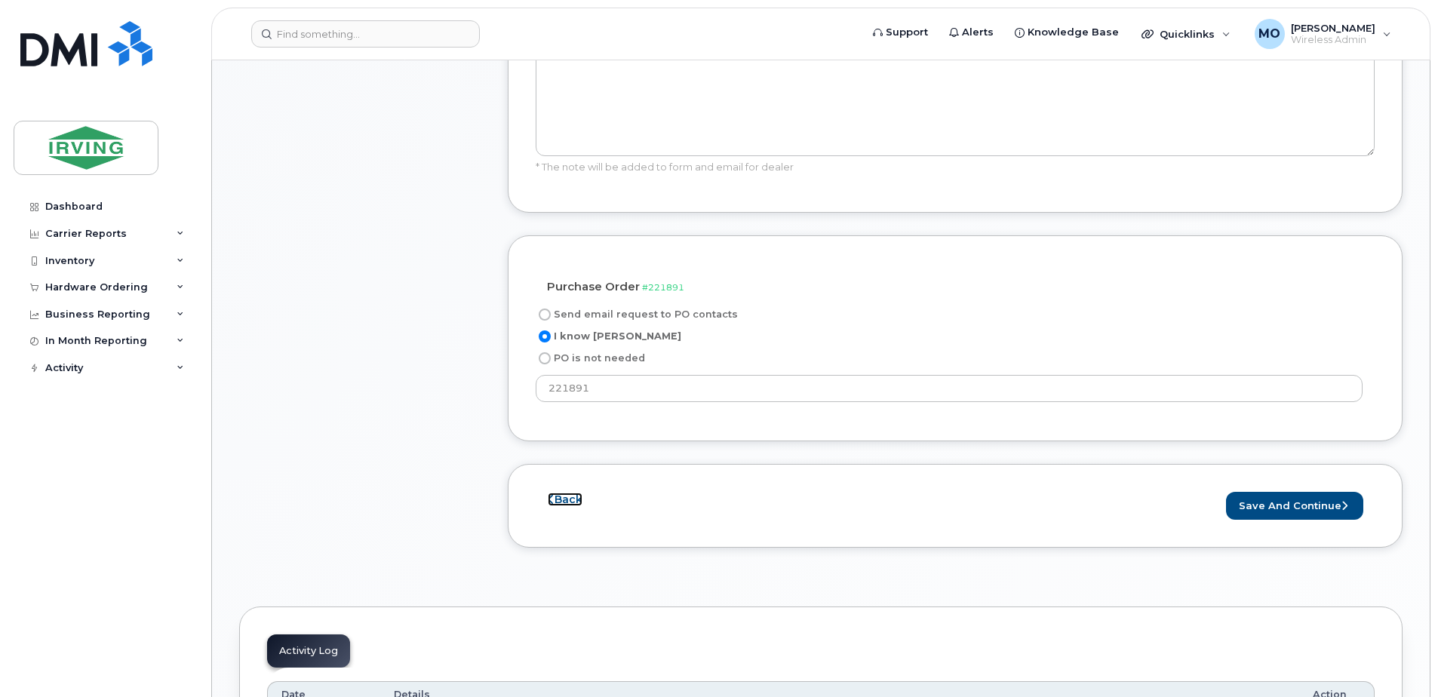
scroll to position [1132, 0]
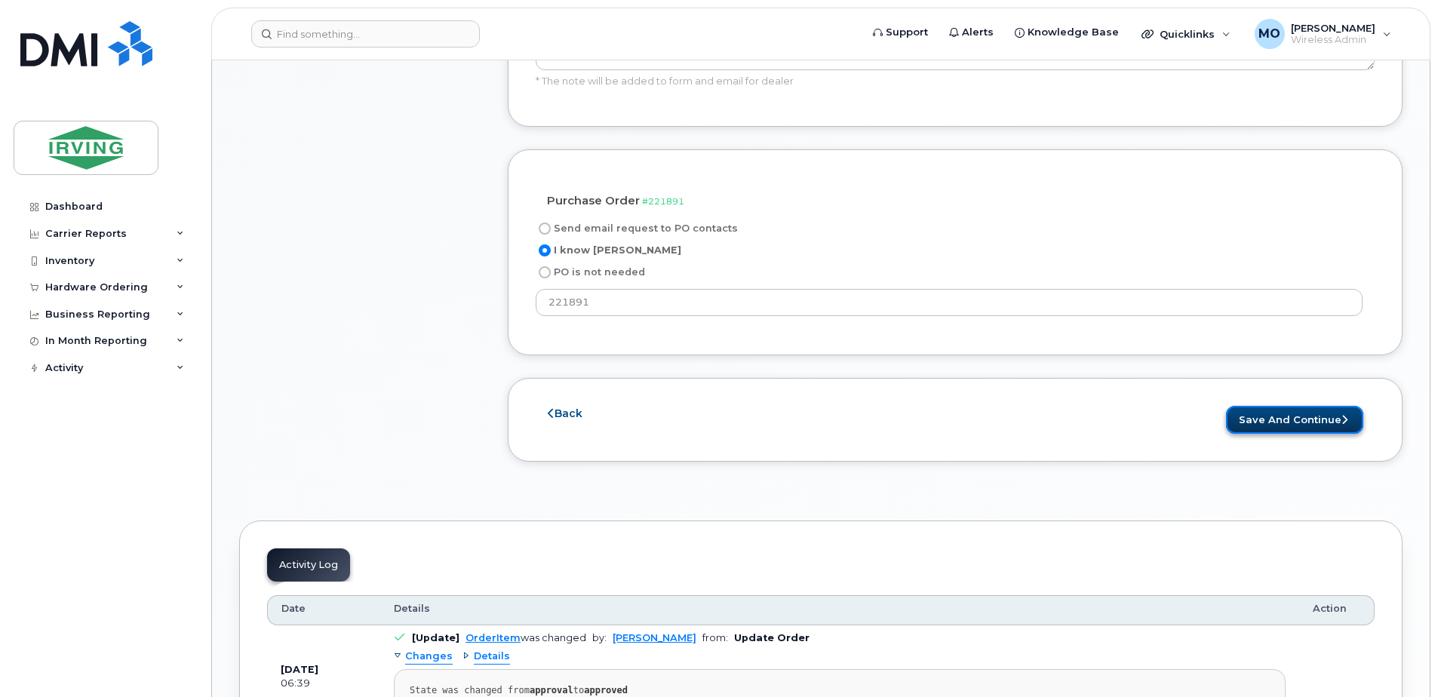
click at [1283, 418] on button "Save and Continue" at bounding box center [1294, 420] width 137 height 28
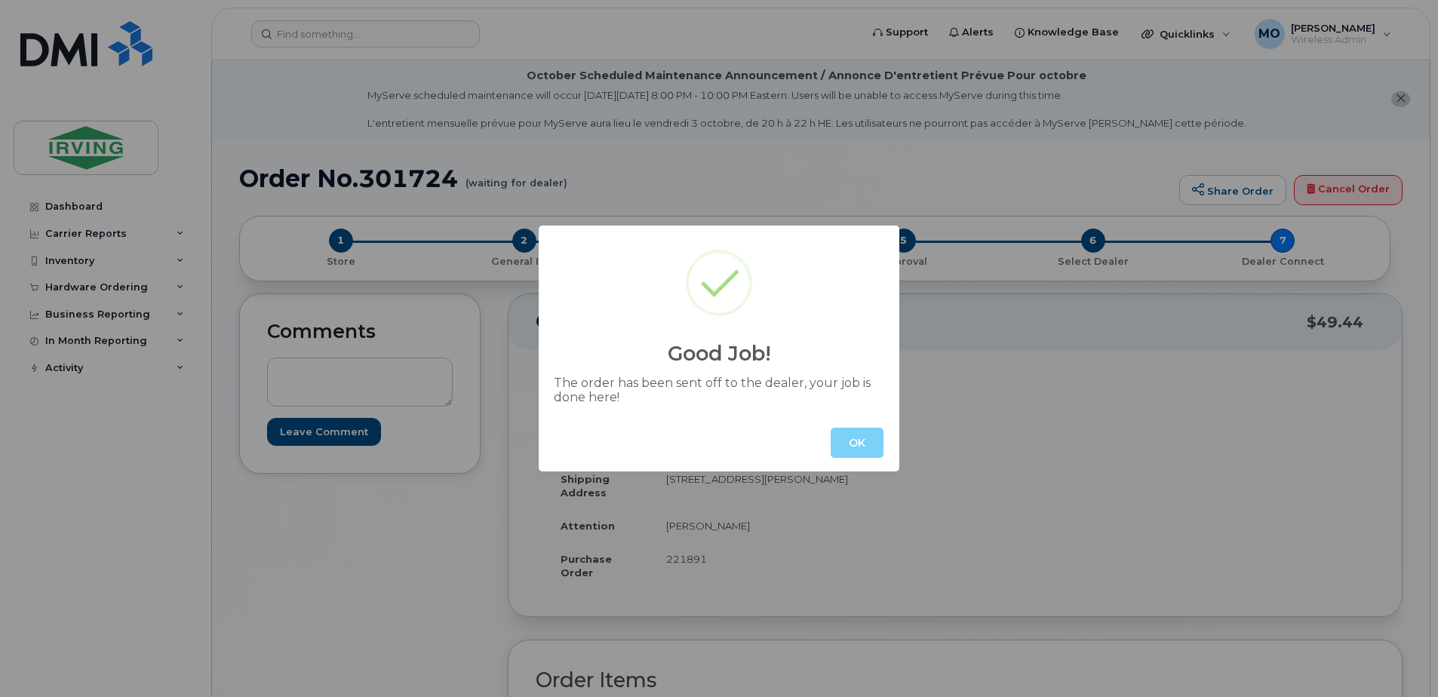
click at [850, 441] on button "OK" at bounding box center [857, 443] width 53 height 30
